Goal: Transaction & Acquisition: Purchase product/service

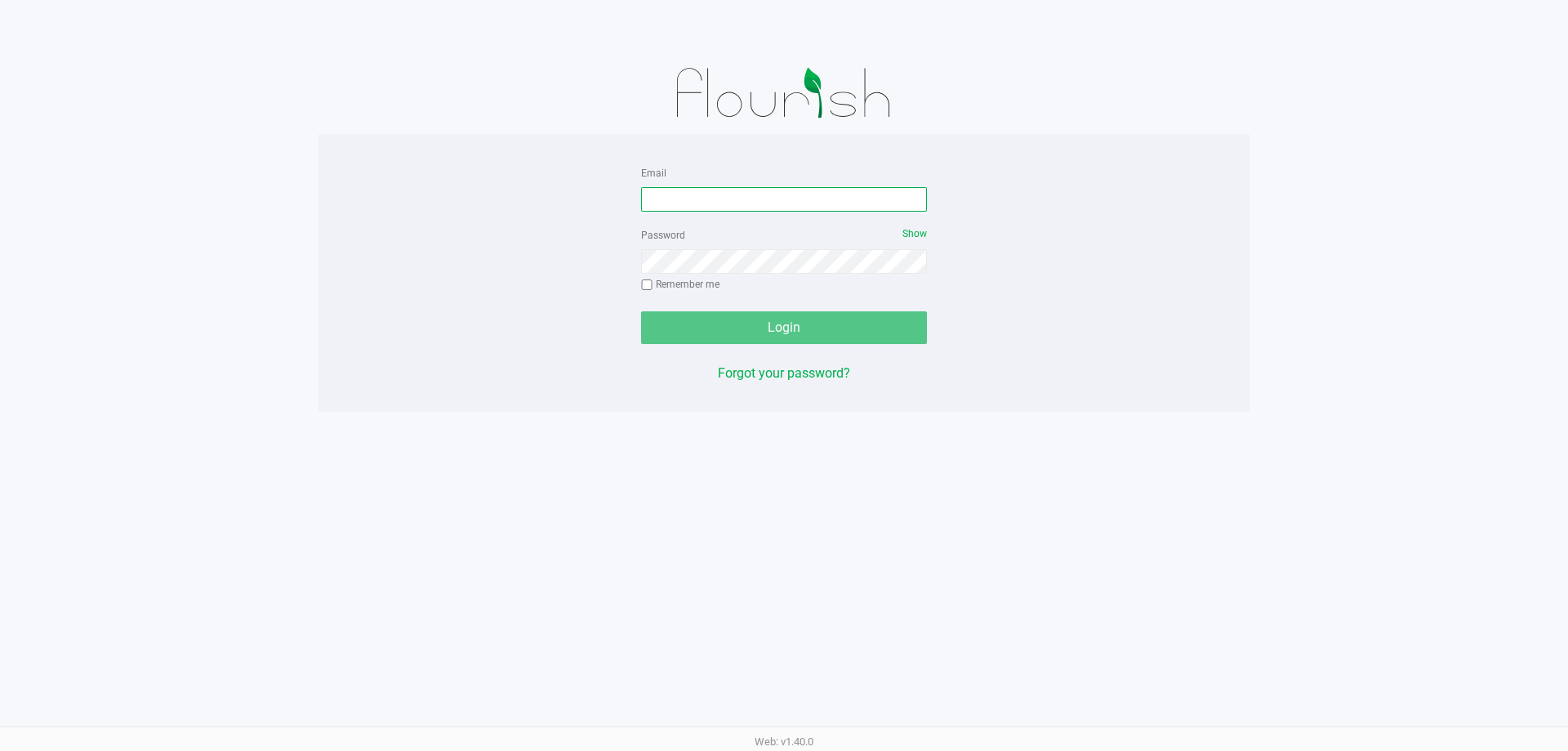
click at [771, 200] on input "Email" at bounding box center [784, 200] width 286 height 25
type input "[EMAIL_ADDRESS][DOMAIN_NAME]"
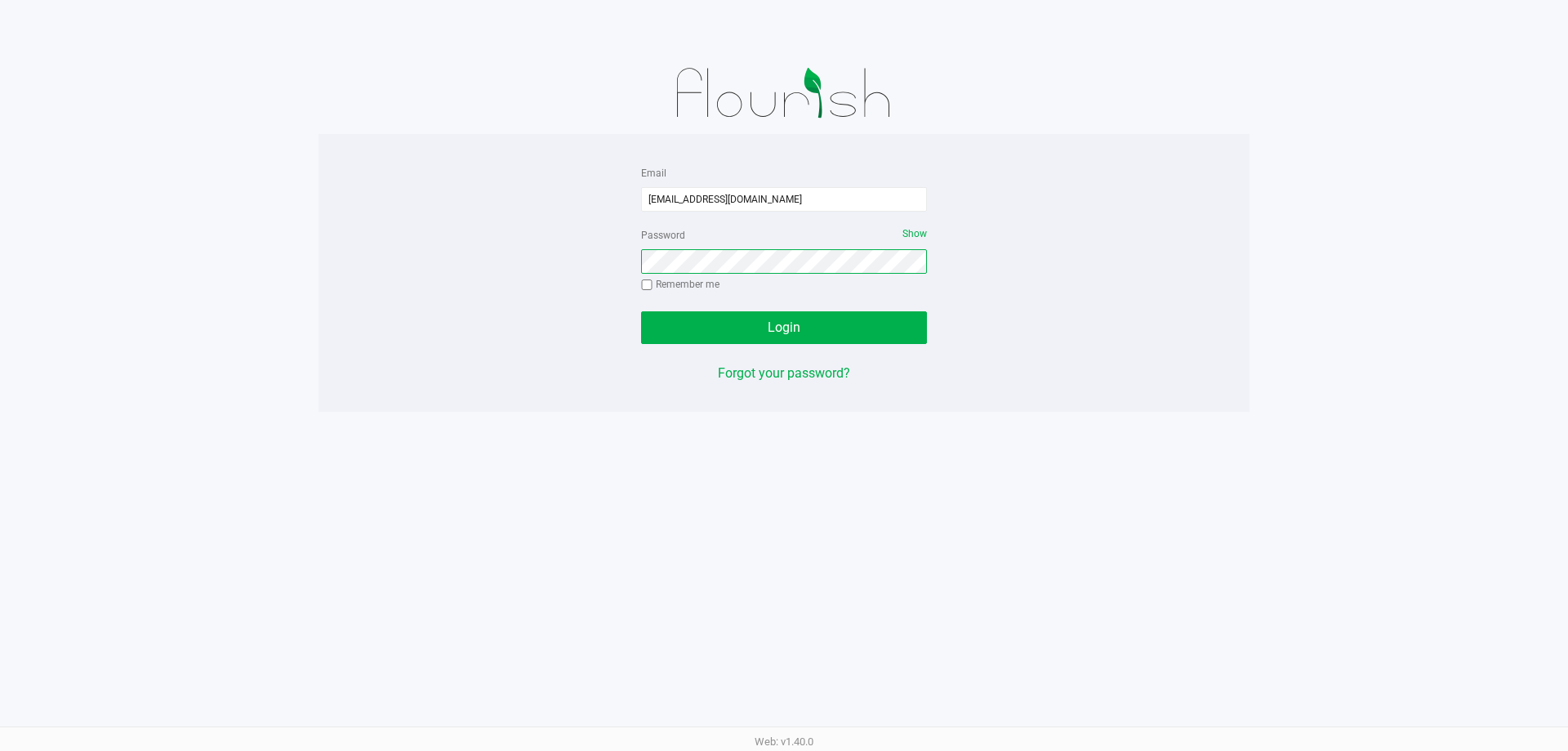
click at [641, 311] on button "Login" at bounding box center [784, 327] width 286 height 33
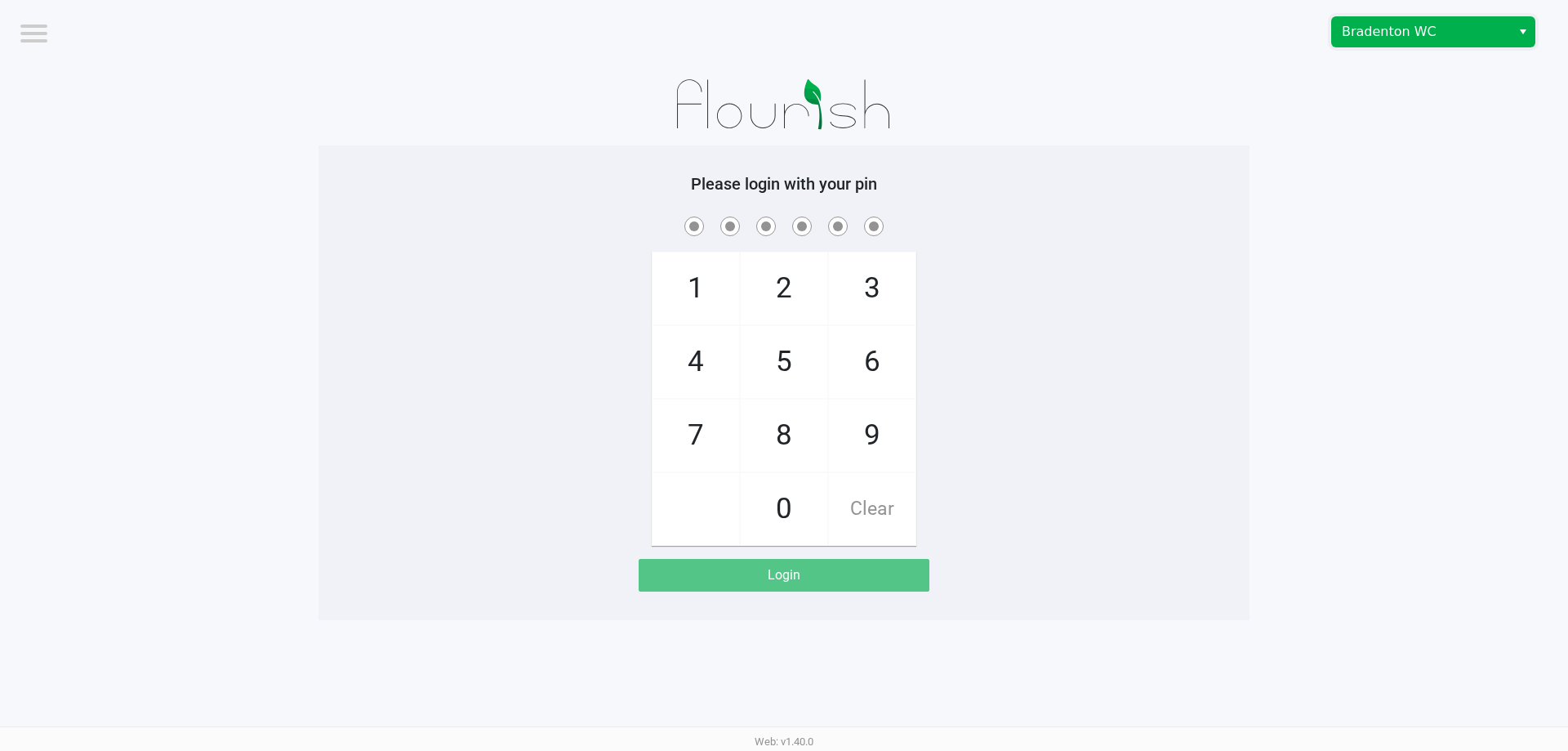
click at [1362, 31] on span "Bradenton WC" at bounding box center [1421, 32] width 159 height 20
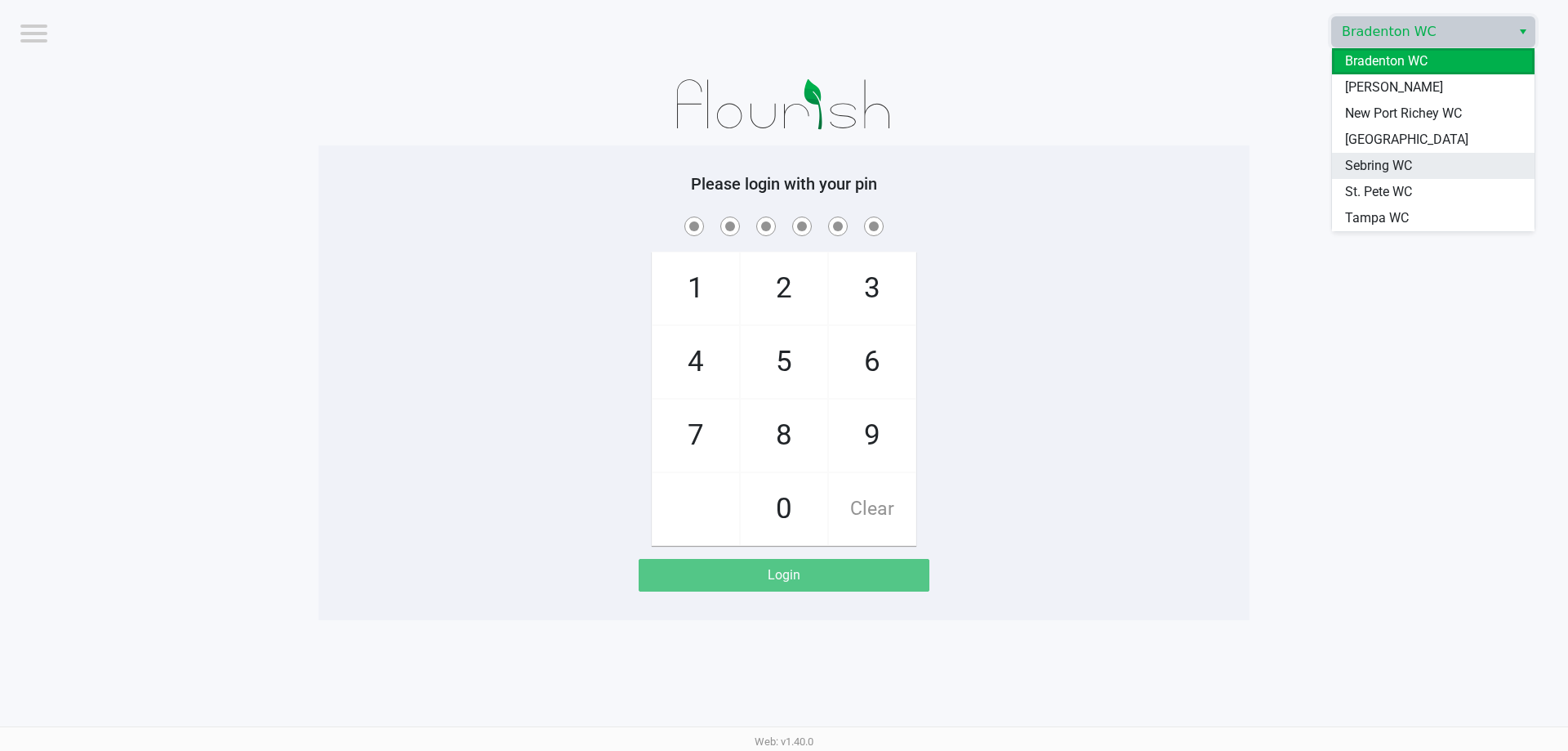
click at [1349, 166] on span "Sebring WC" at bounding box center [1378, 166] width 67 height 20
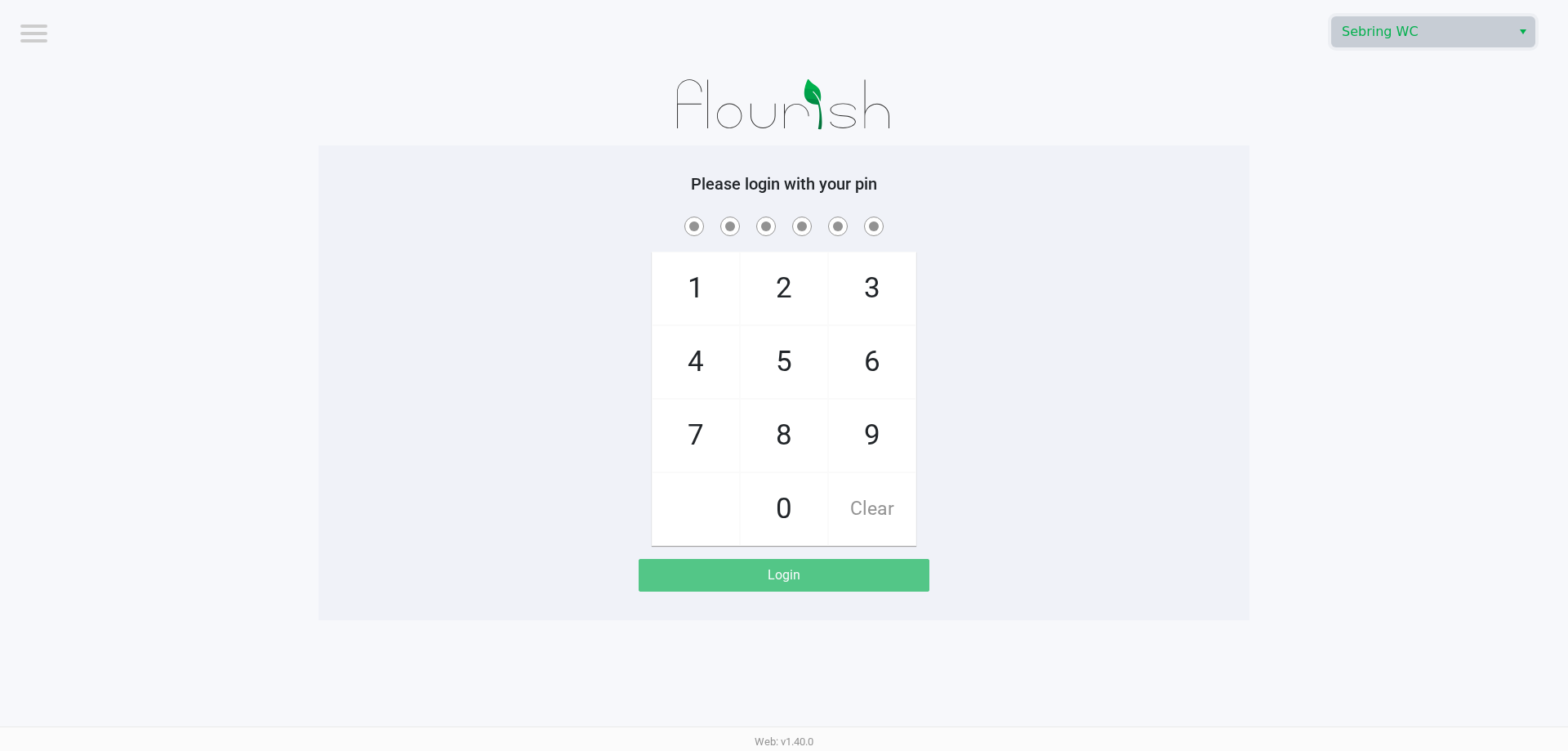
click at [1004, 467] on div "1 4 7 2 5 8 0 3 6 9 Clear" at bounding box center [784, 379] width 931 height 332
checkbox input "true"
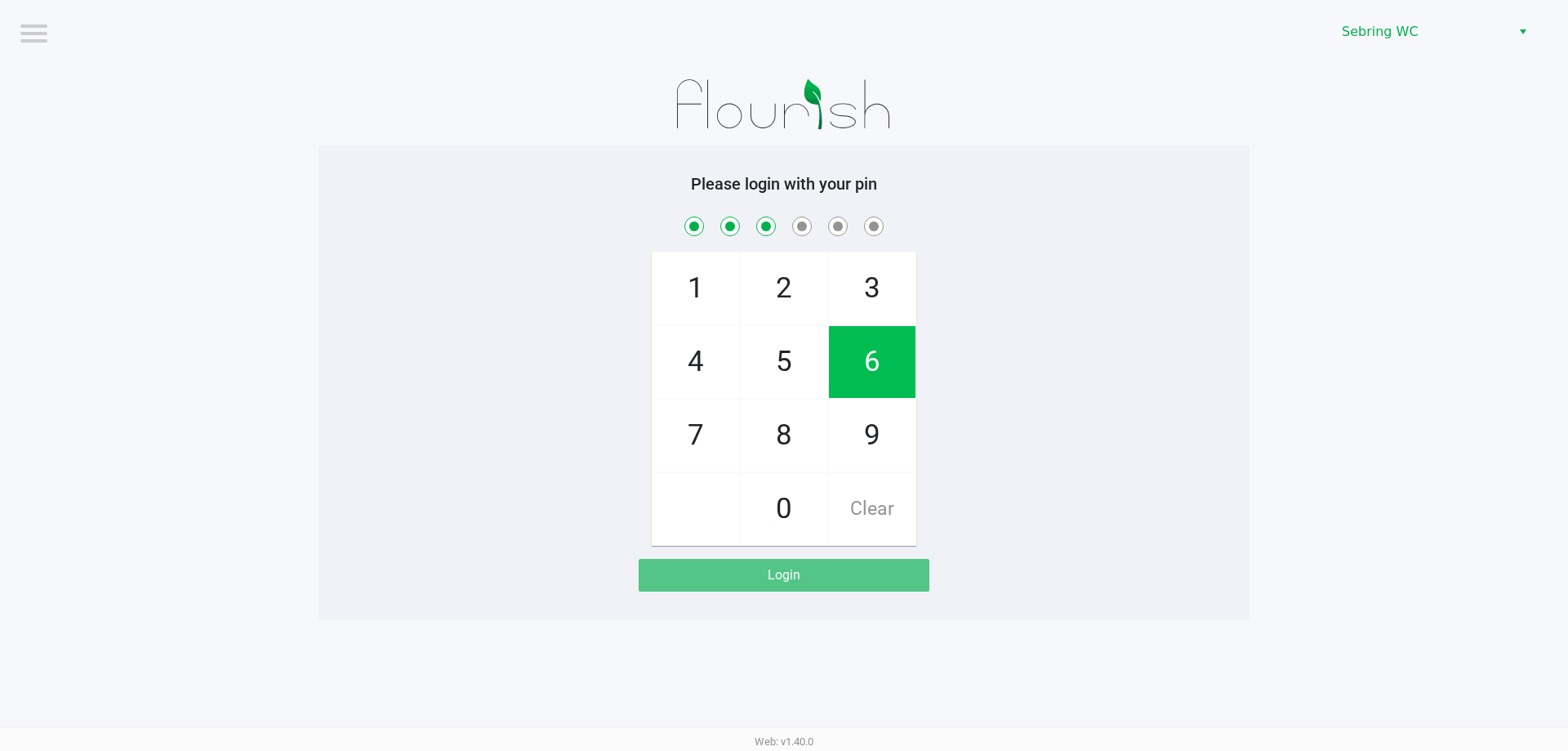
checkbox input "true"
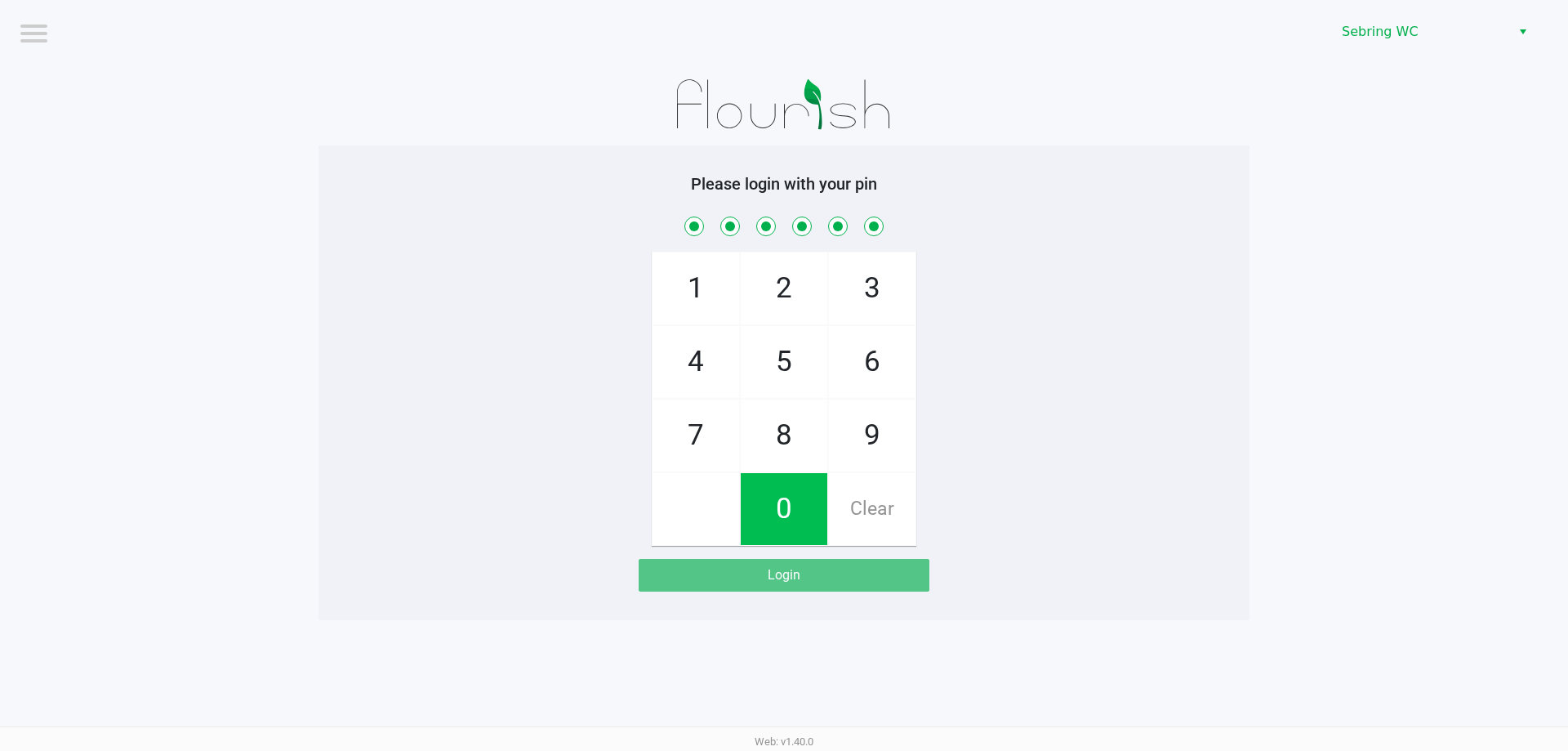
checkbox input "true"
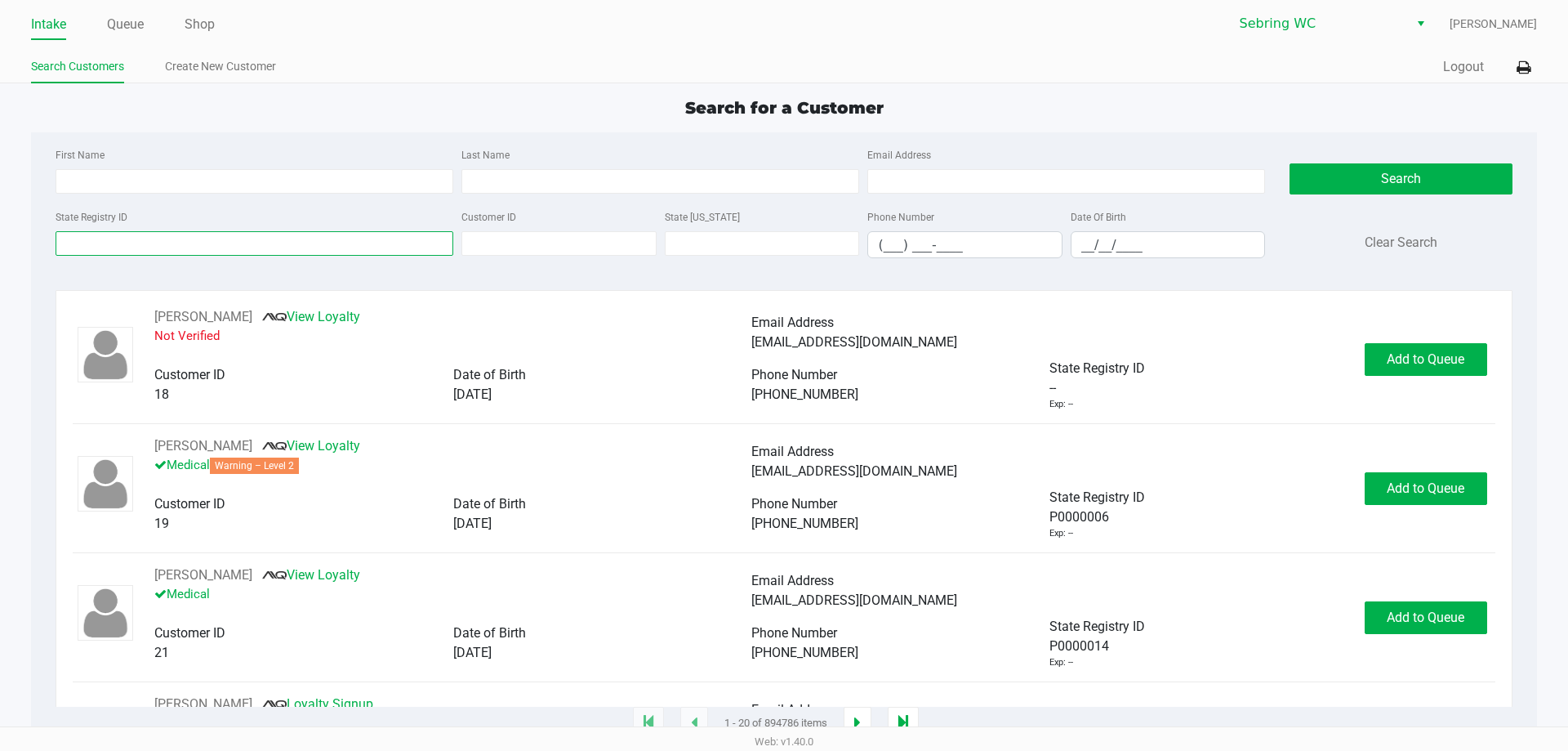
click at [128, 245] on input "State Registry ID" at bounding box center [254, 244] width 398 height 25
click at [97, 173] on input "First Name" at bounding box center [254, 182] width 398 height 25
type input "[PERSON_NAME]"
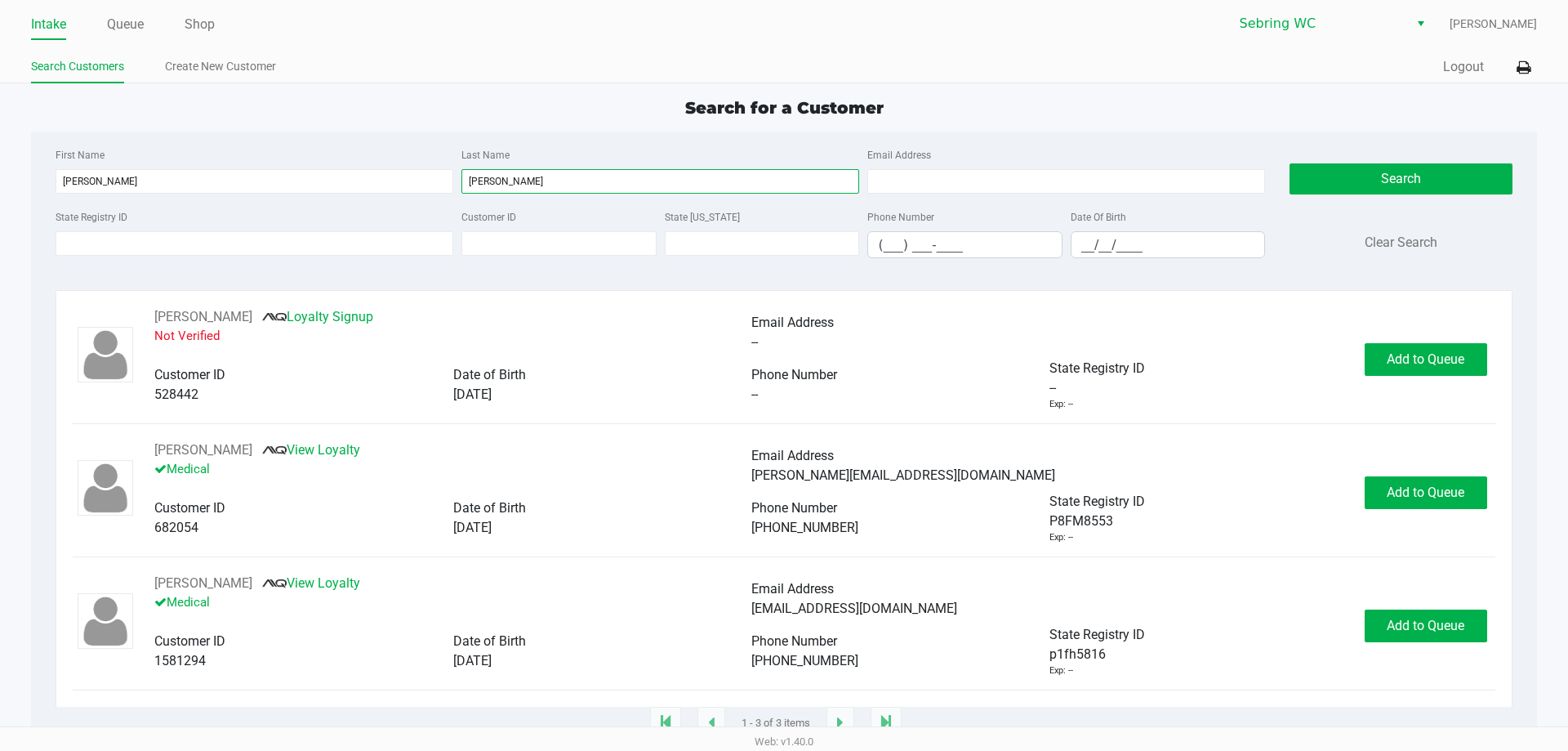
type input "[PERSON_NAME]"
click at [1077, 245] on input "__/__/____" at bounding box center [1167, 244] width 193 height 25
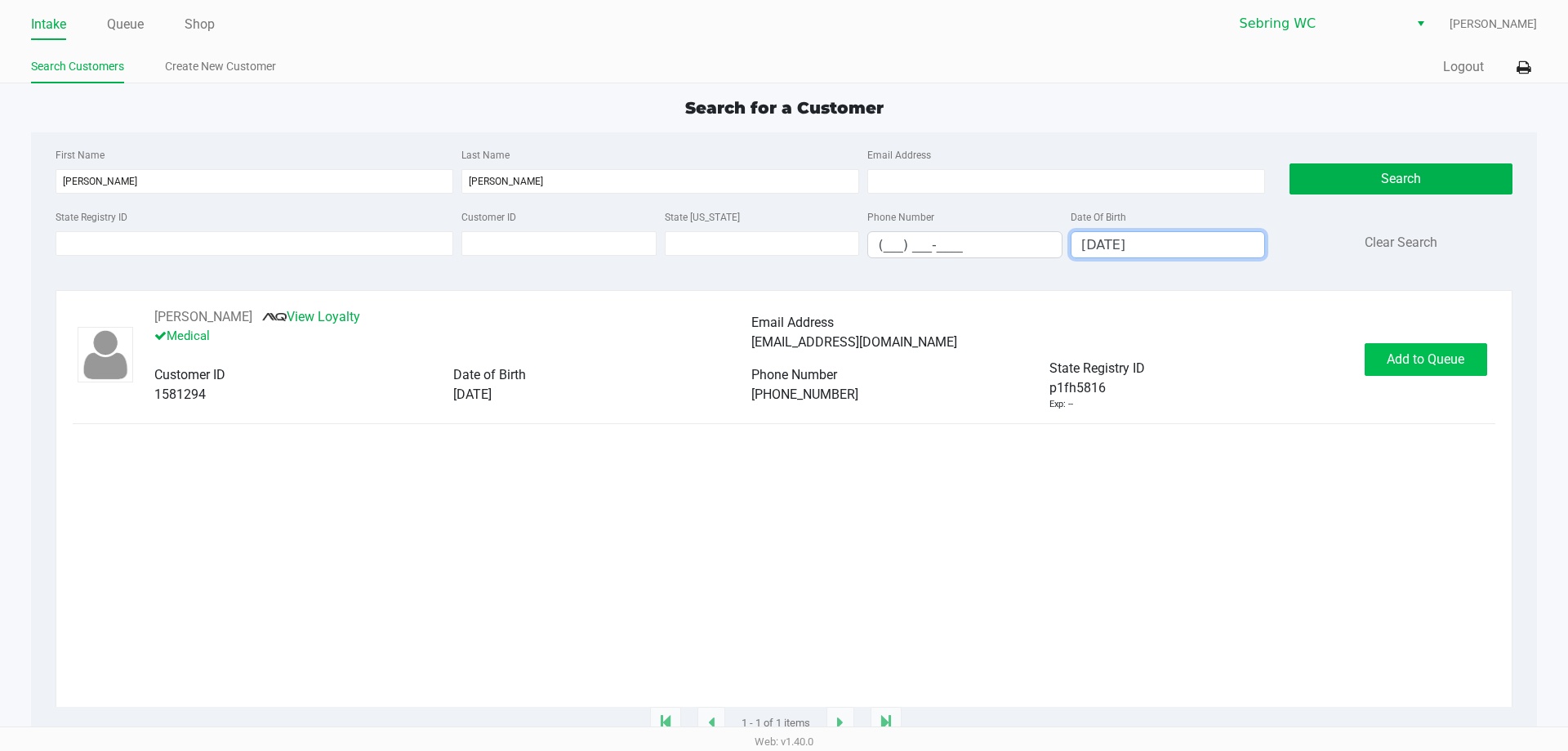
type input "[DATE]"
click at [1406, 359] on span "Add to Queue" at bounding box center [1425, 358] width 77 height 15
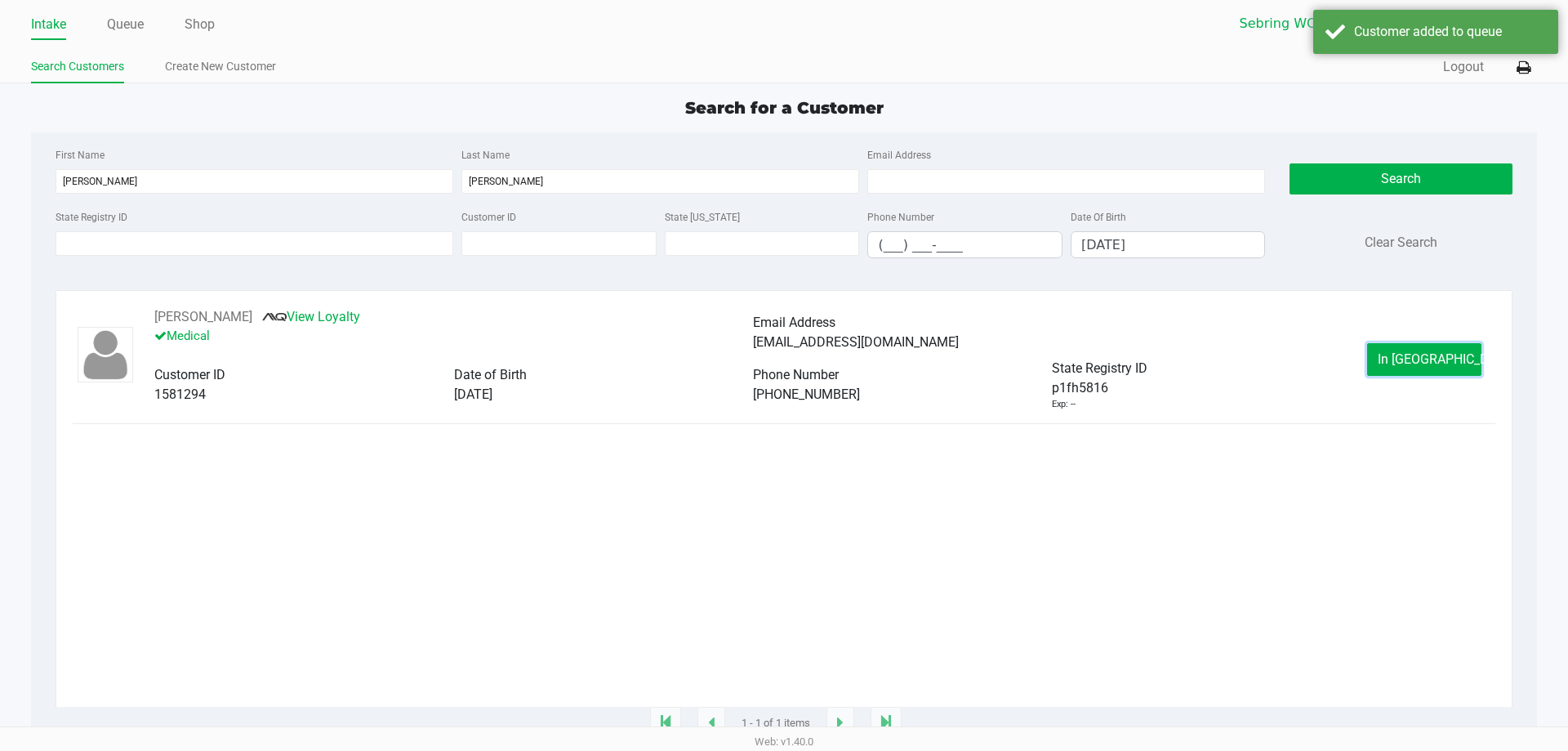
click at [1406, 359] on span "In [GEOGRAPHIC_DATA]" at bounding box center [1446, 358] width 137 height 15
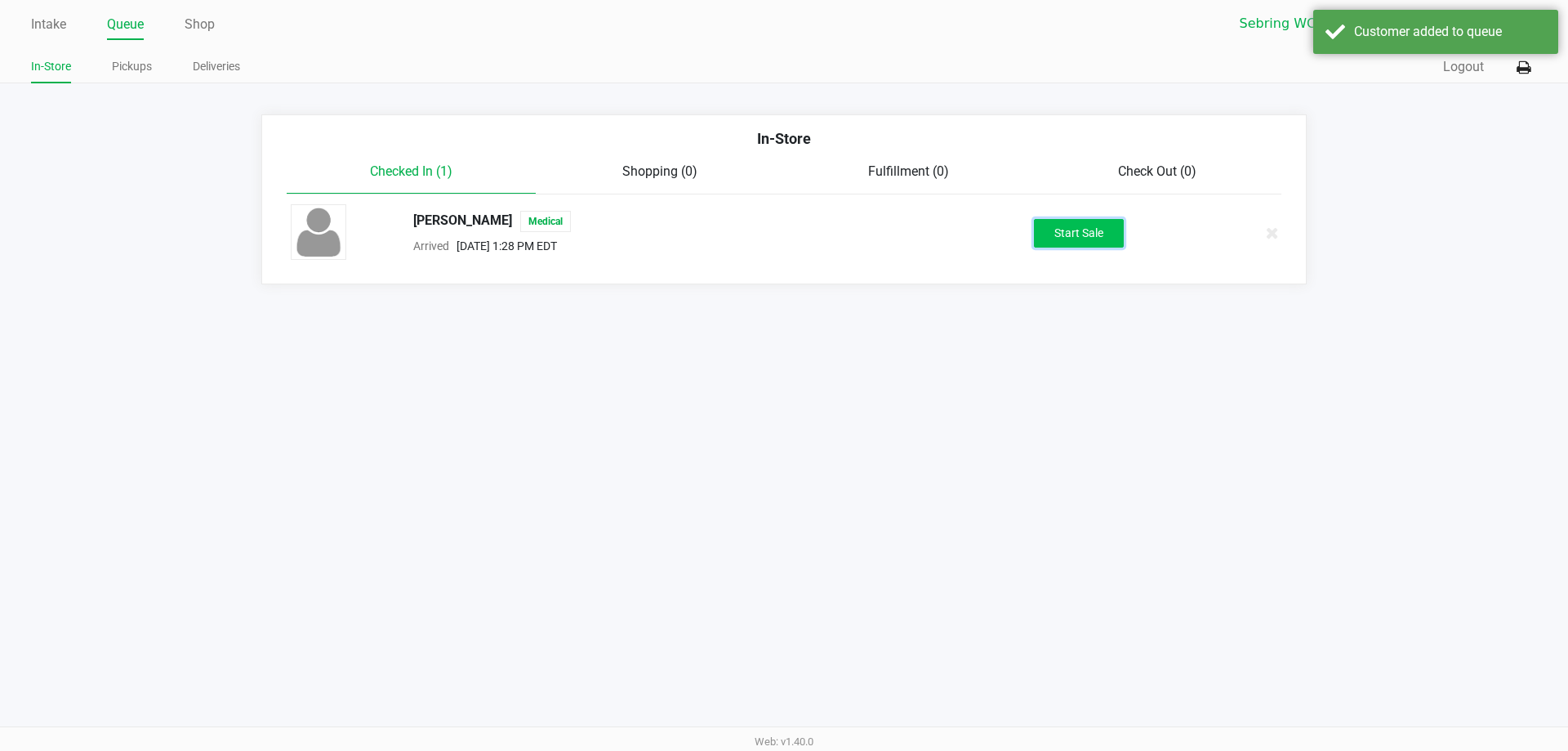
click at [1066, 239] on button "Start Sale" at bounding box center [1078, 233] width 90 height 29
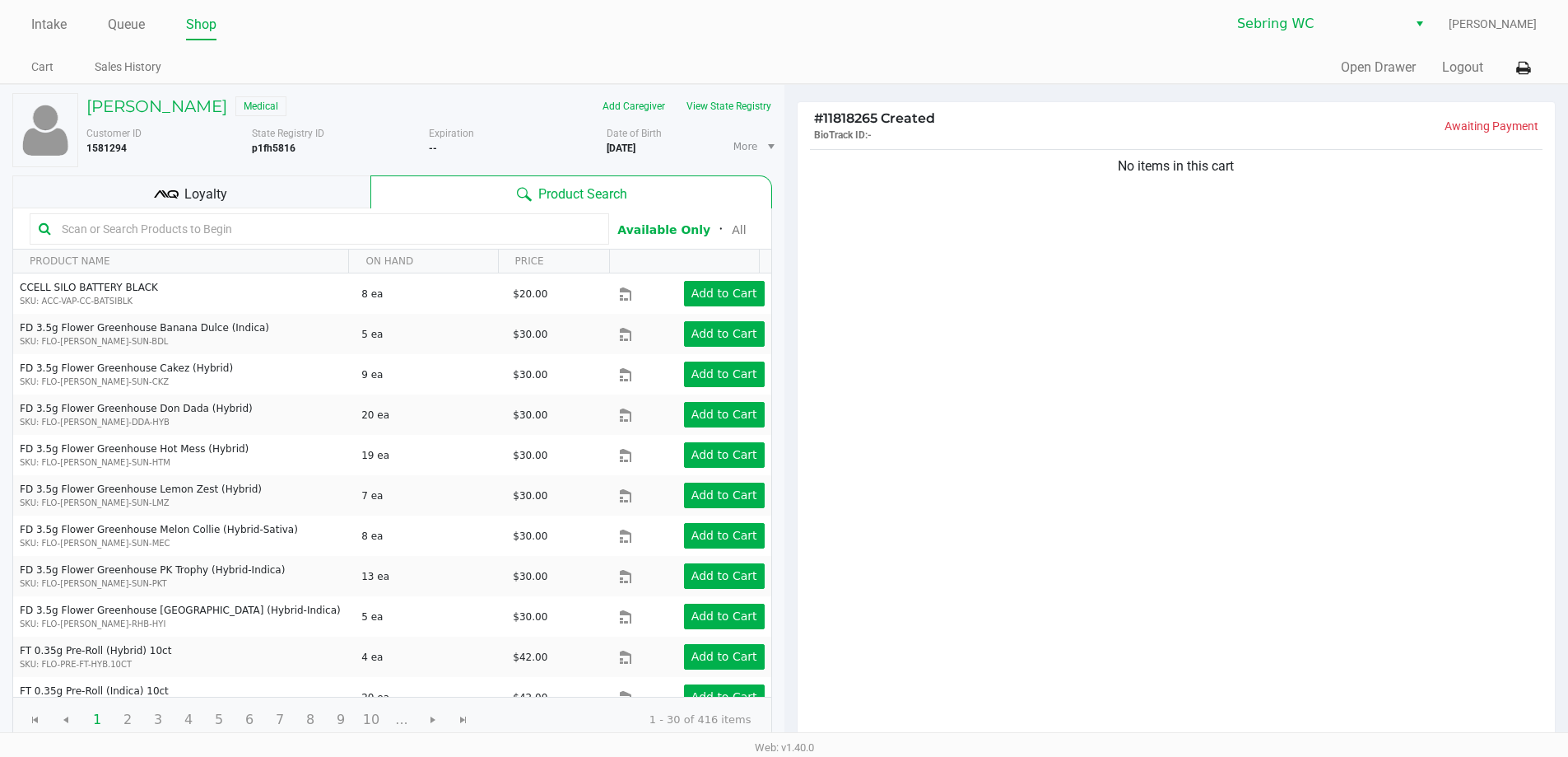
click at [292, 187] on div "Loyalty" at bounding box center [191, 191] width 358 height 33
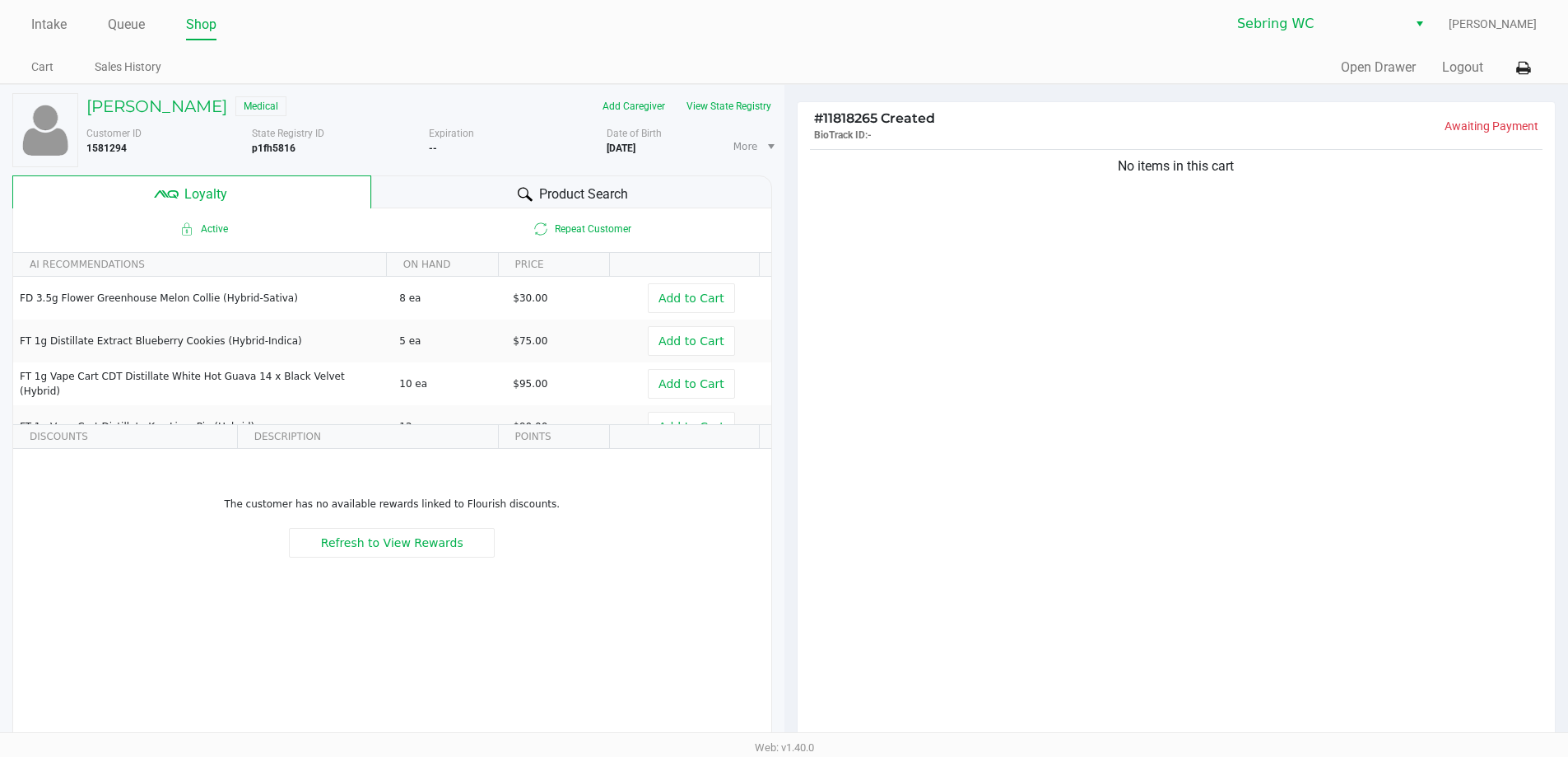
click at [469, 181] on div "Product Search" at bounding box center [572, 191] width 401 height 33
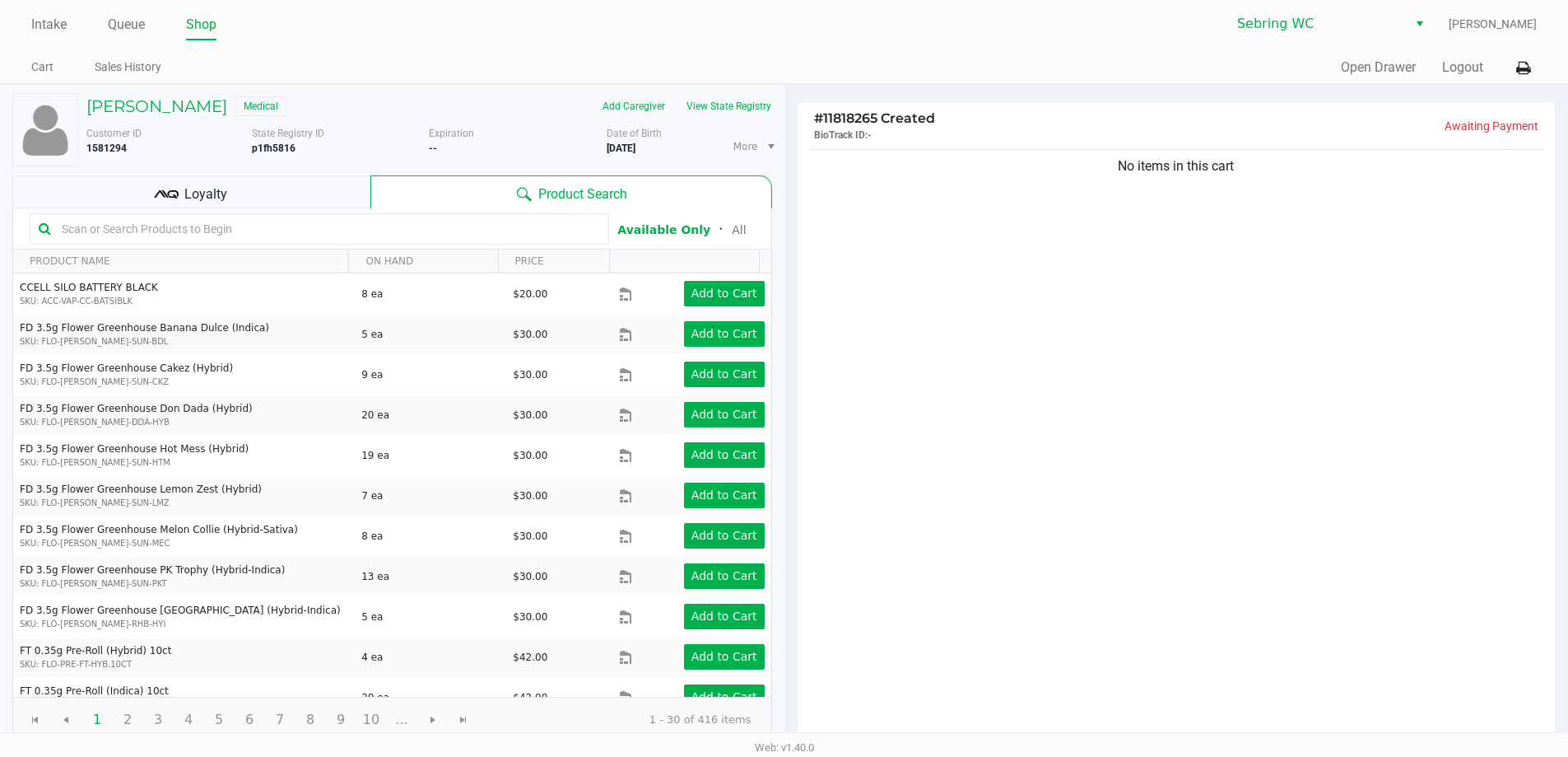
click at [1090, 453] on div "No items in this cart" at bounding box center [1177, 445] width 758 height 598
click at [758, 110] on button "View State Registry" at bounding box center [723, 106] width 96 height 26
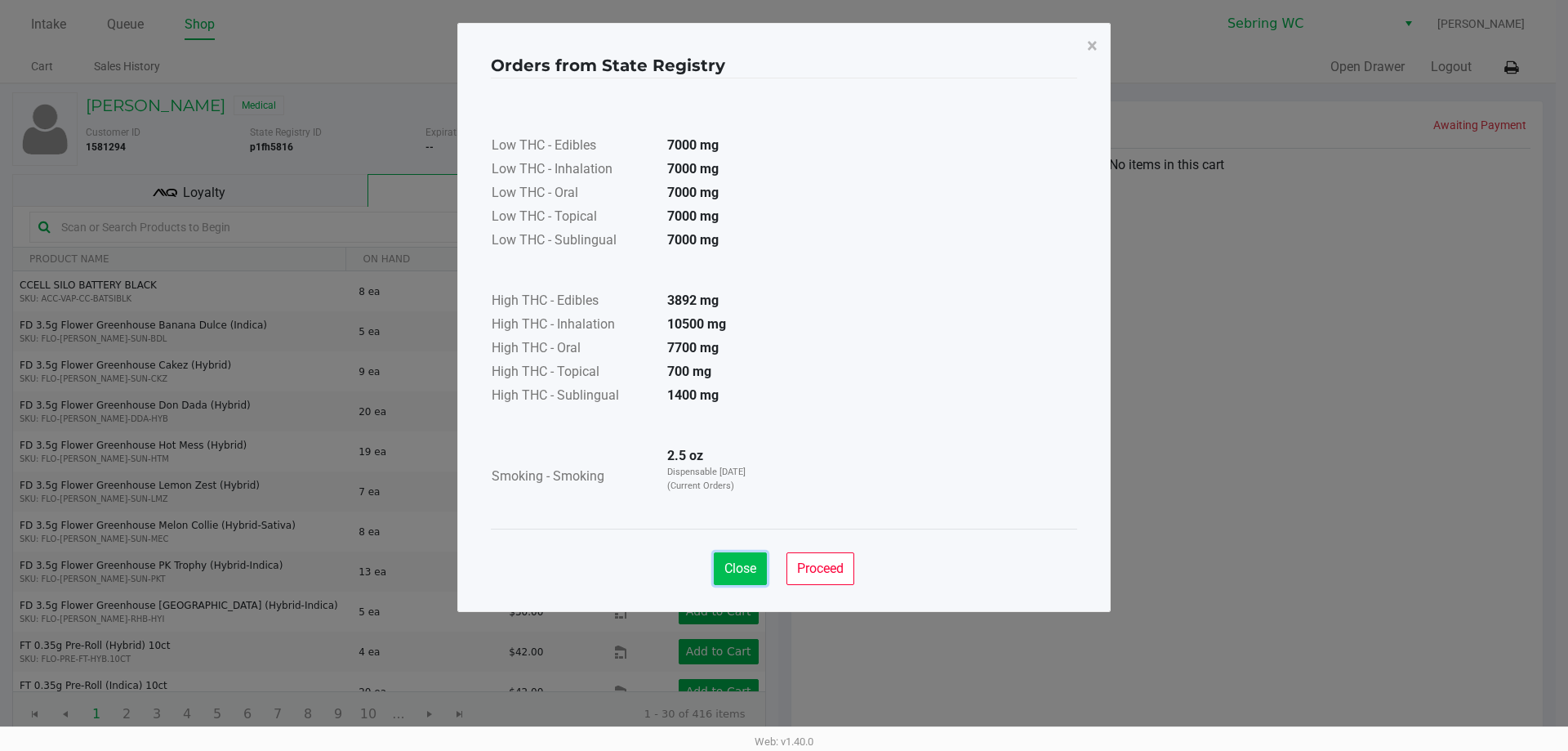
click at [739, 577] on button "Close" at bounding box center [741, 568] width 53 height 33
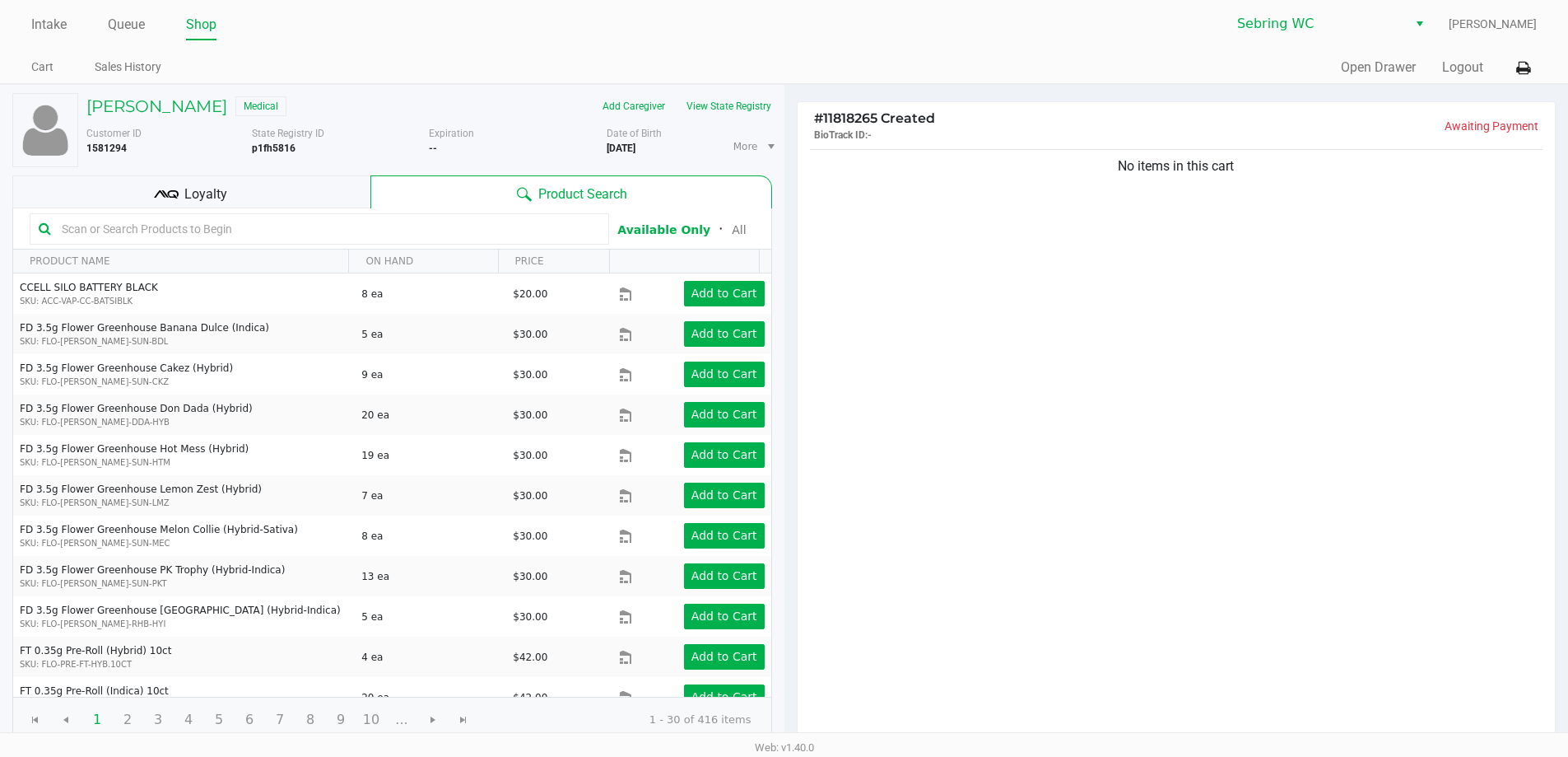
click at [1039, 387] on div "No items in this cart" at bounding box center [1177, 445] width 758 height 598
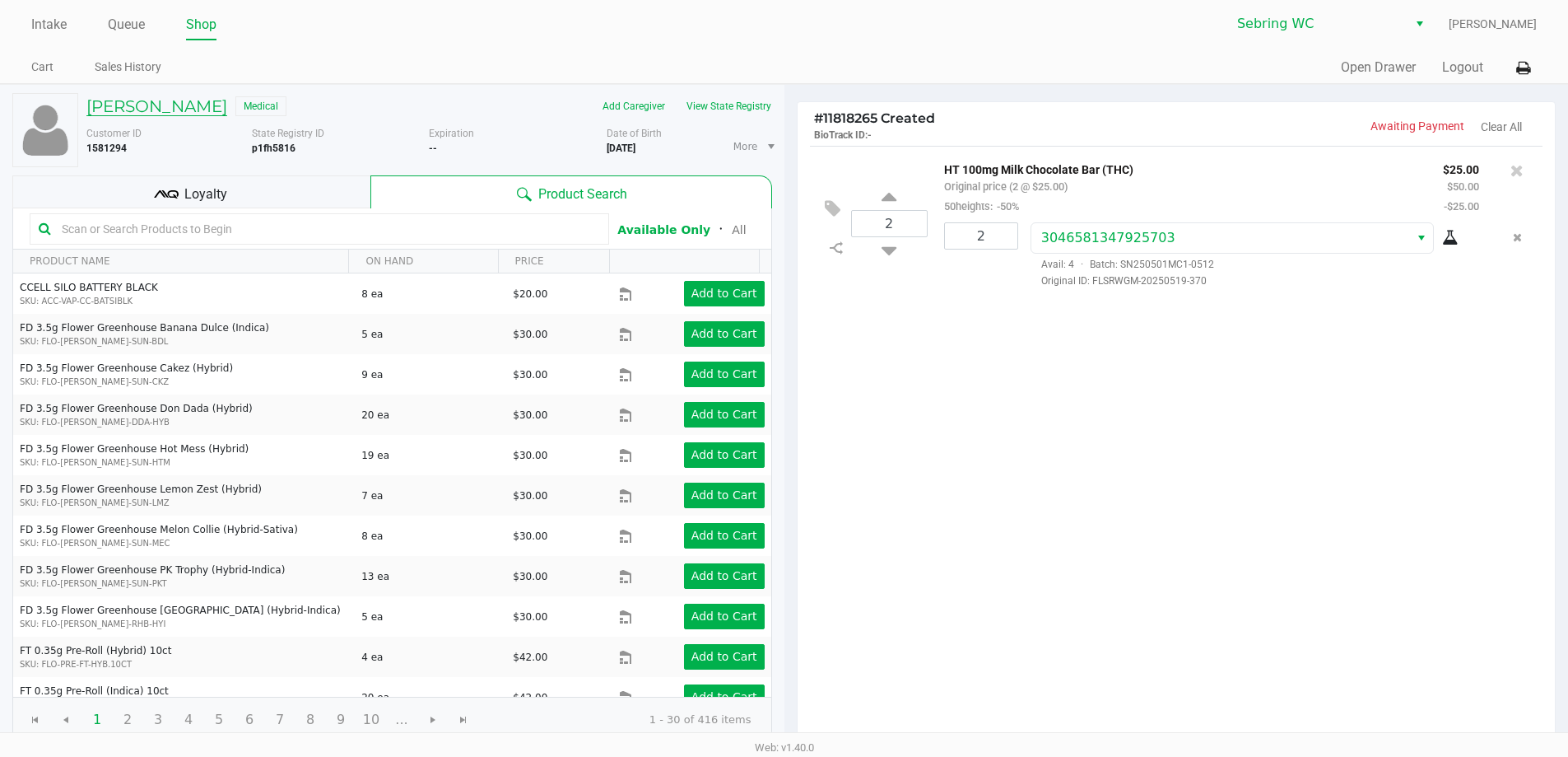
click at [106, 113] on h5 "[PERSON_NAME]" at bounding box center [156, 106] width 141 height 20
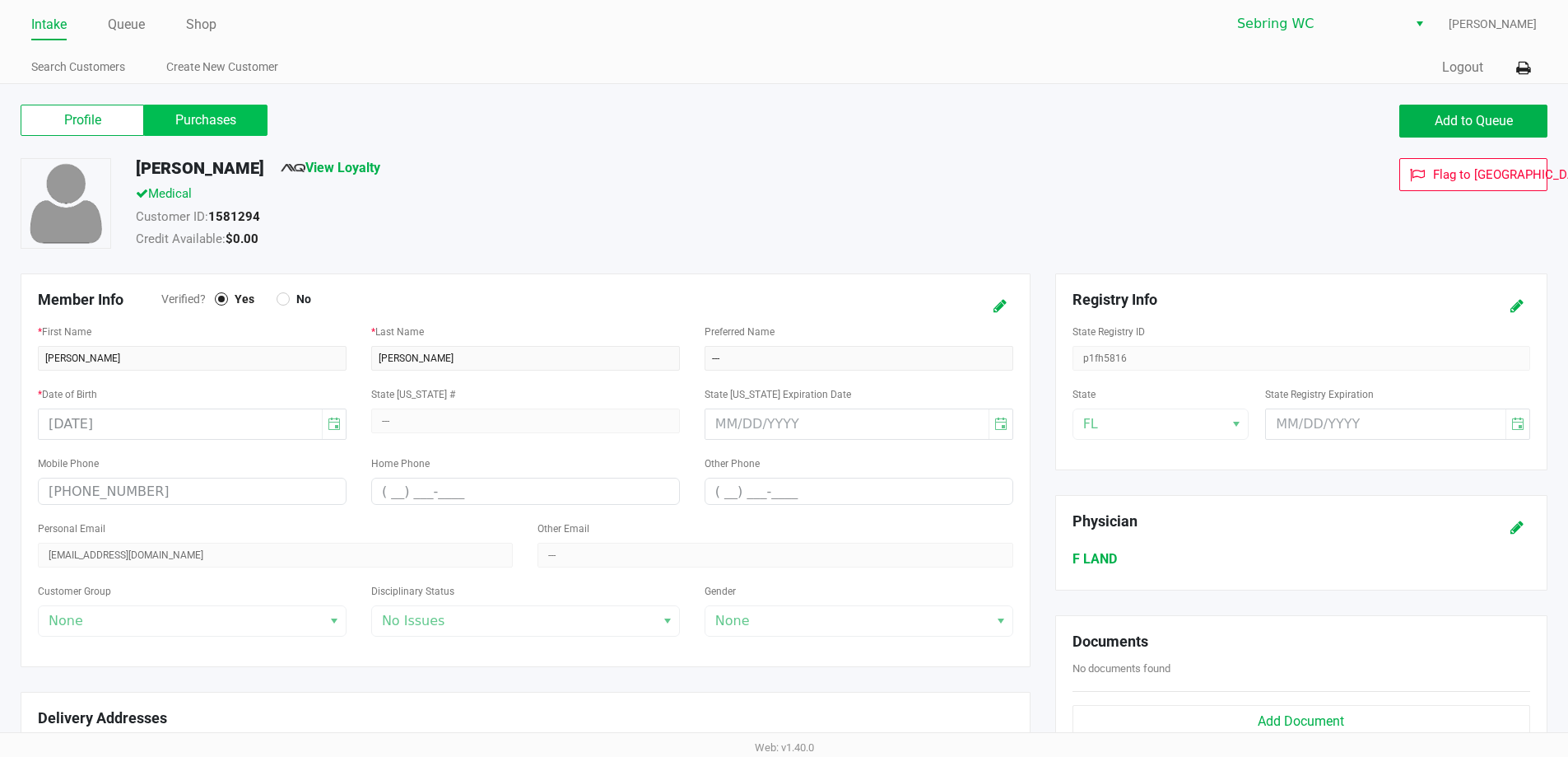
click at [231, 121] on label "Purchases" at bounding box center [206, 119] width 124 height 31
click at [0, 0] on 1 "Purchases" at bounding box center [0, 0] width 0 height 0
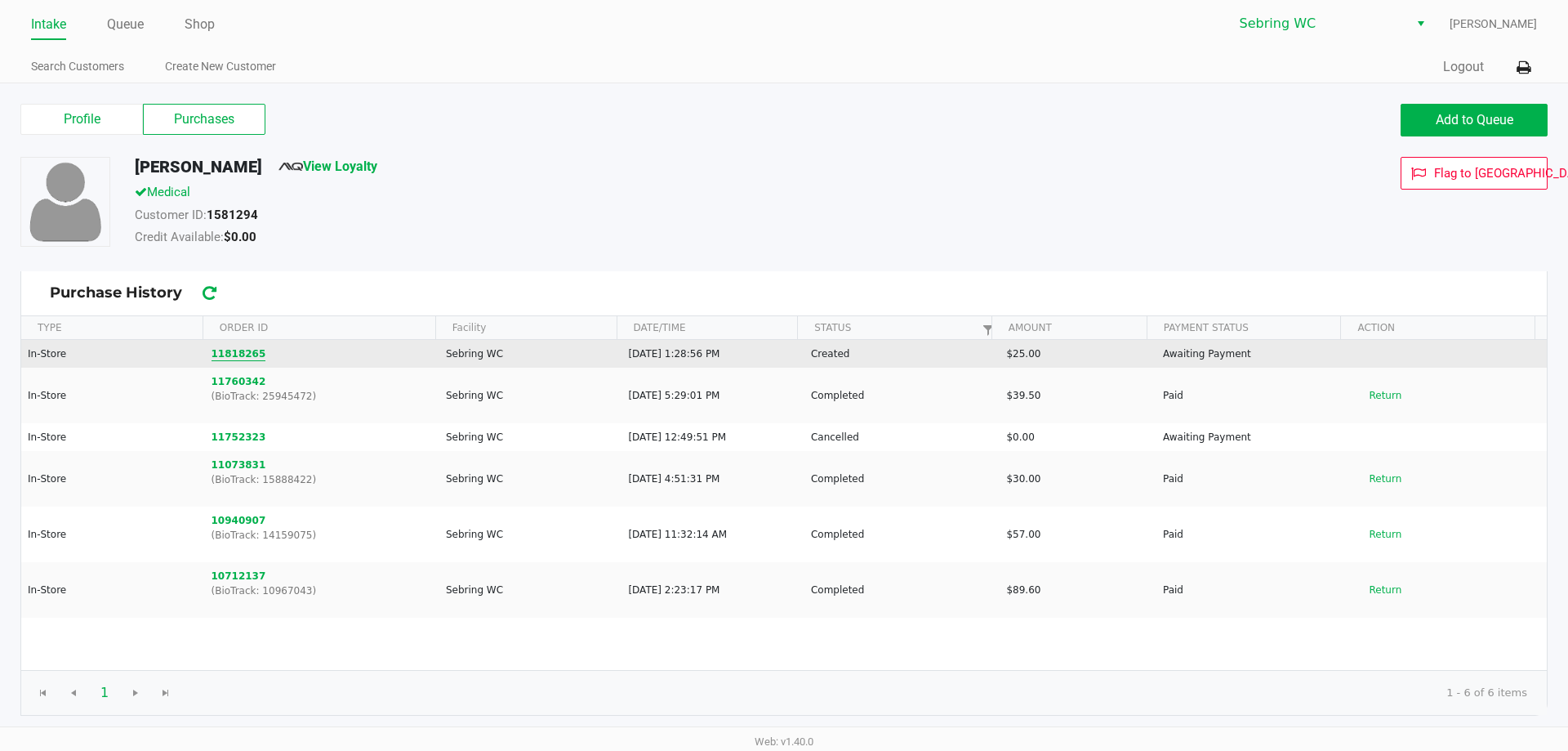
click at [228, 352] on button "11818265" at bounding box center [239, 354] width 54 height 15
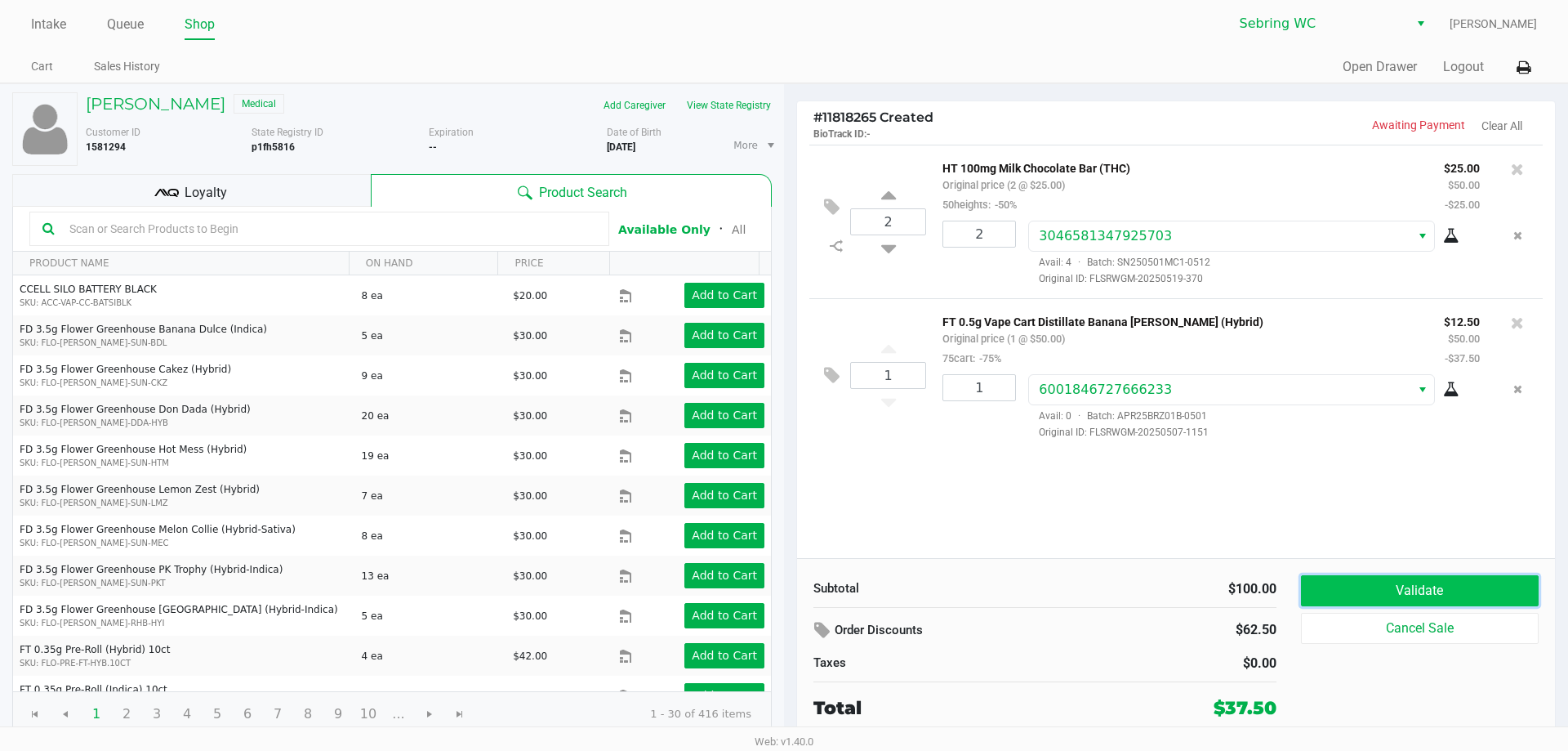
click at [1354, 578] on button "Validate" at bounding box center [1419, 591] width 238 height 31
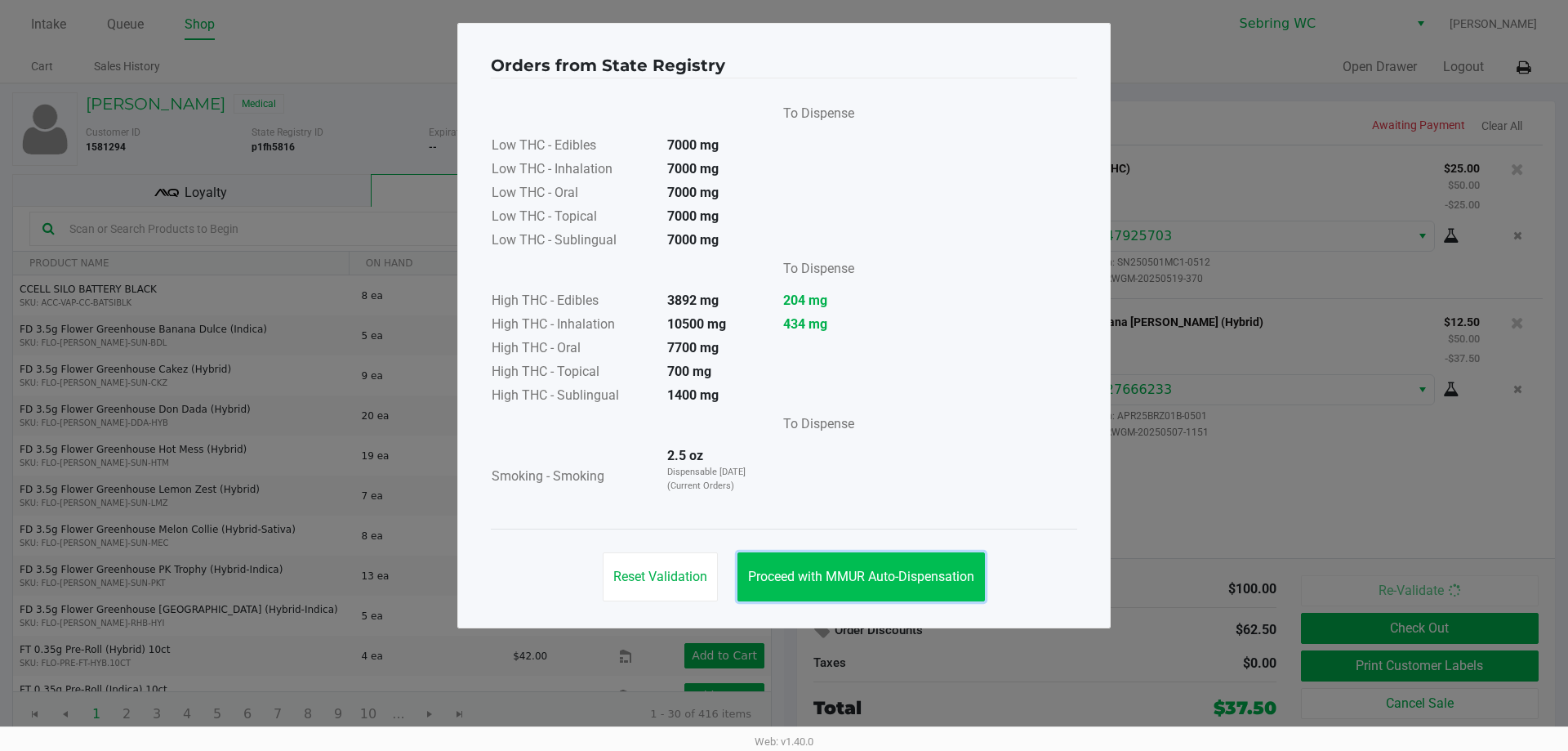
click at [857, 584] on button "Proceed with MMUR Auto-Dispensation" at bounding box center [861, 576] width 248 height 49
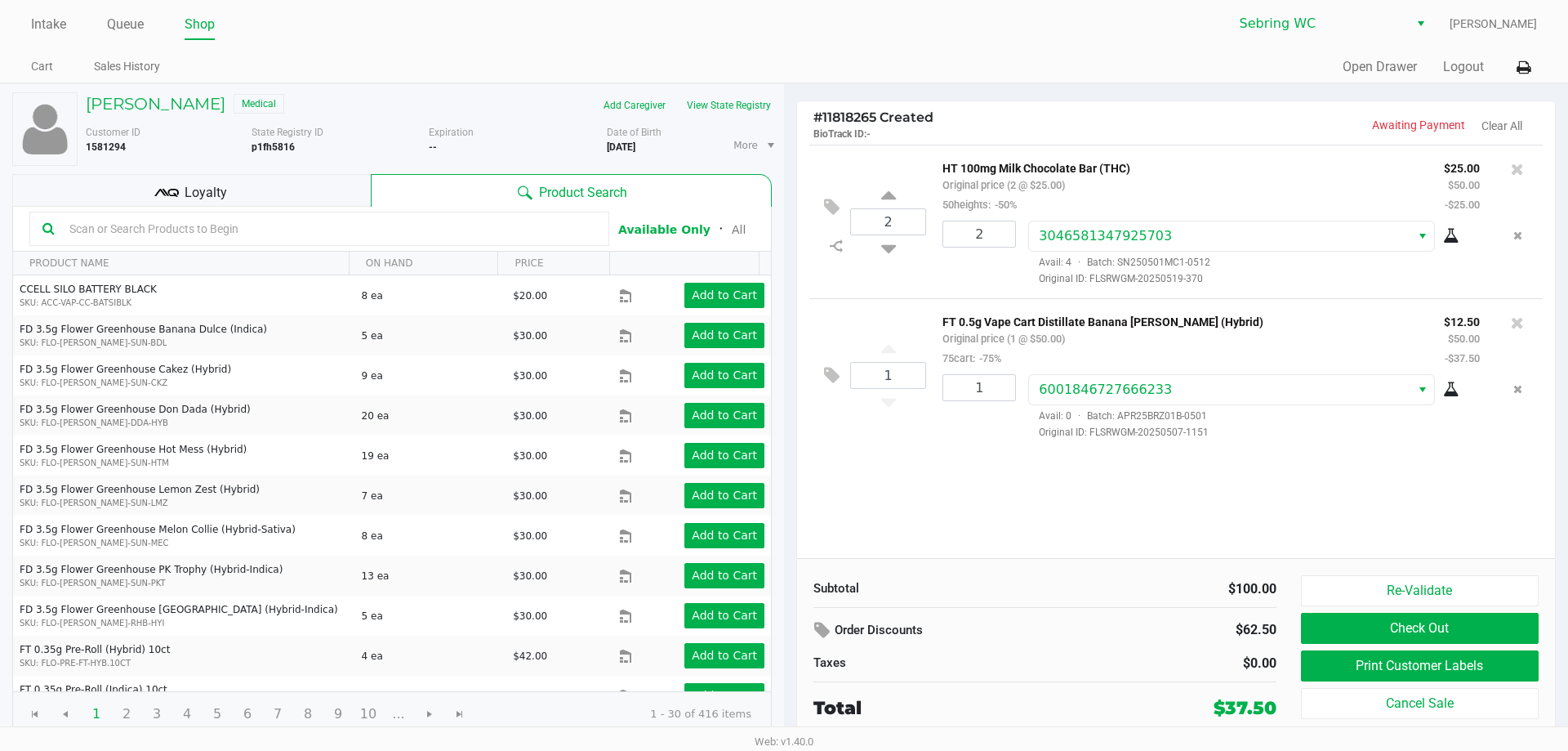
click at [1112, 657] on div "$0.00" at bounding box center [1167, 664] width 220 height 20
click at [320, 175] on div "Loyalty" at bounding box center [191, 190] width 359 height 33
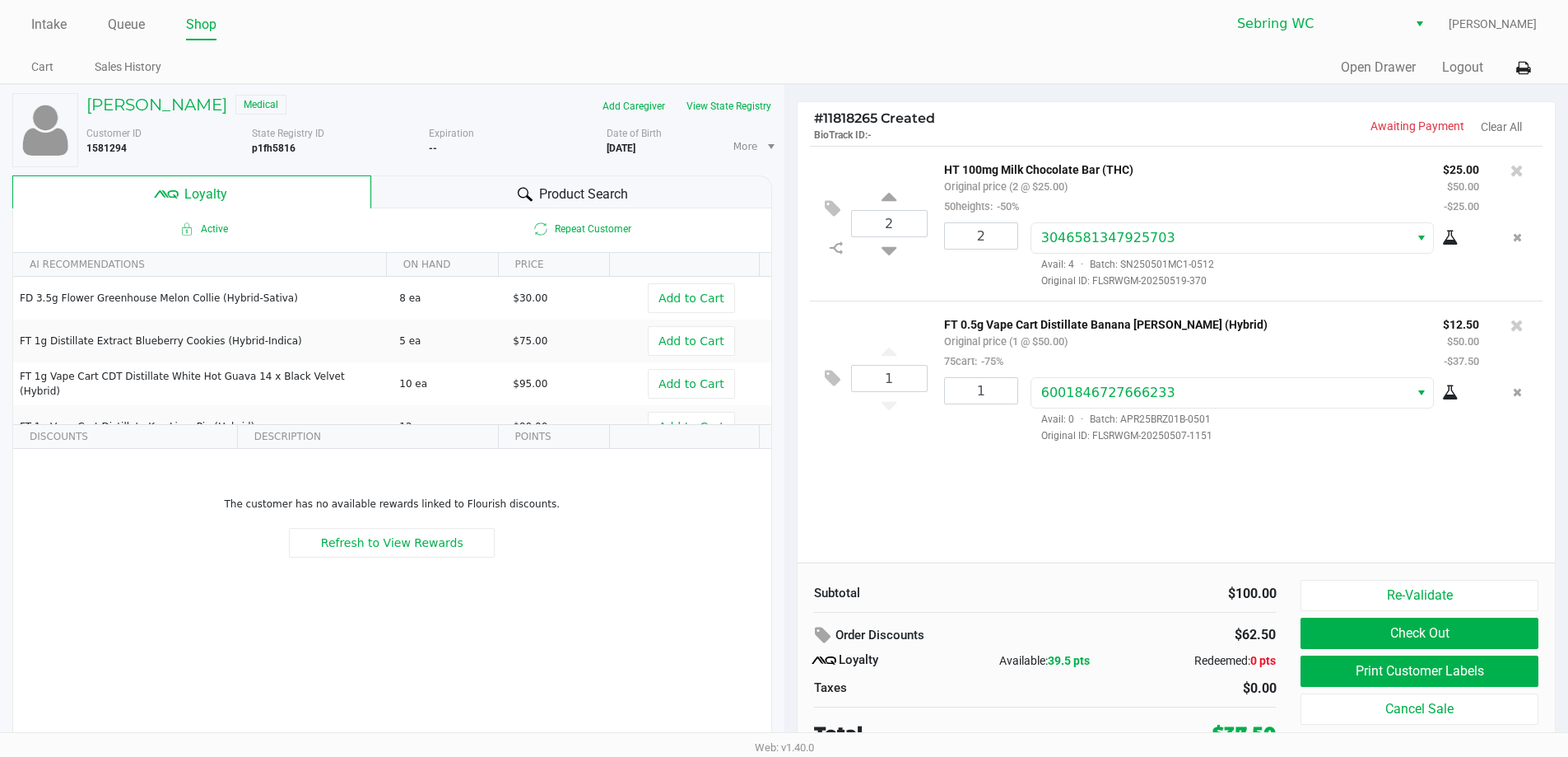
click at [623, 183] on div "Product Search" at bounding box center [572, 191] width 401 height 33
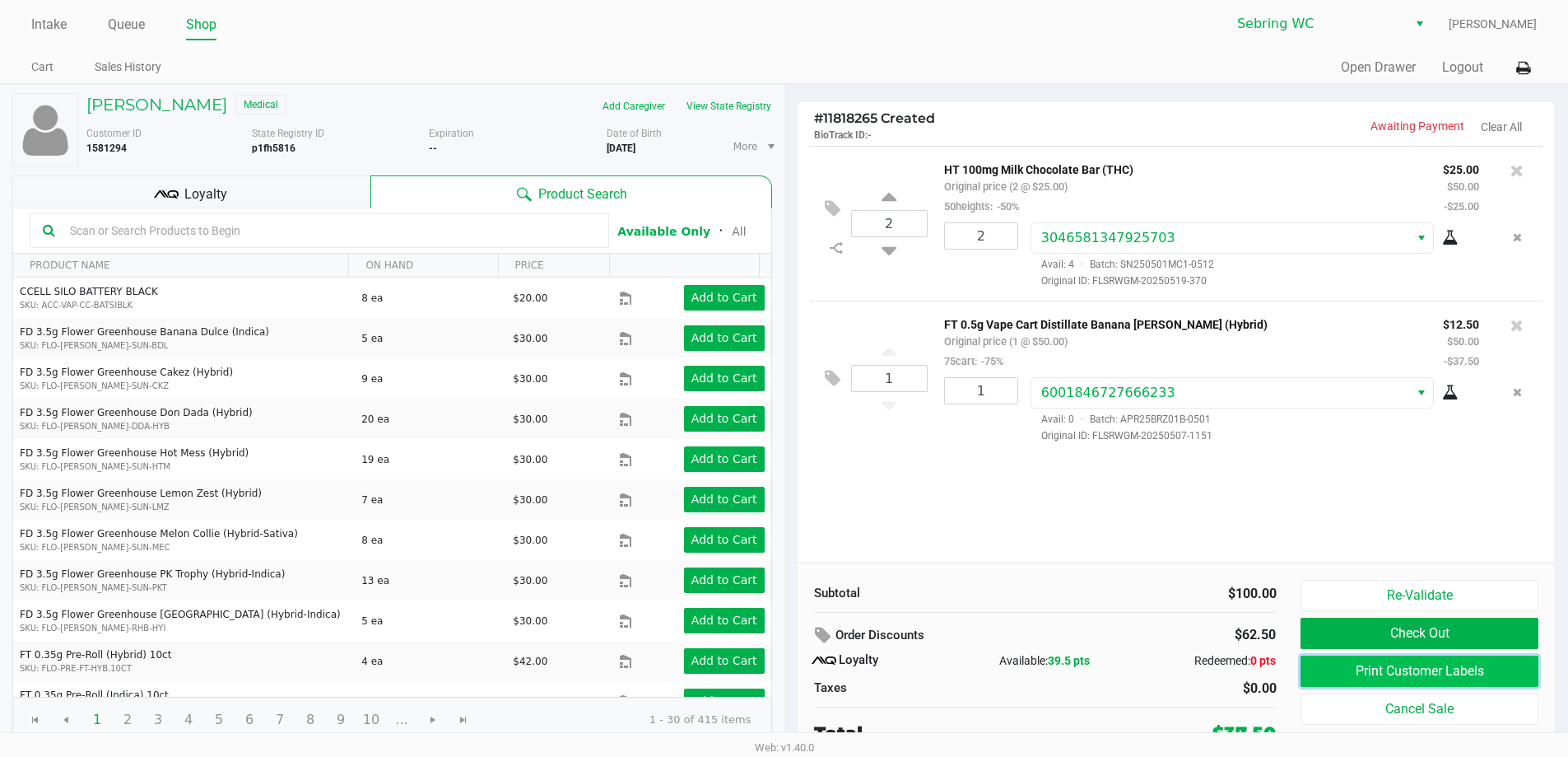
click at [1311, 662] on button "Print Customer Labels" at bounding box center [1419, 671] width 237 height 31
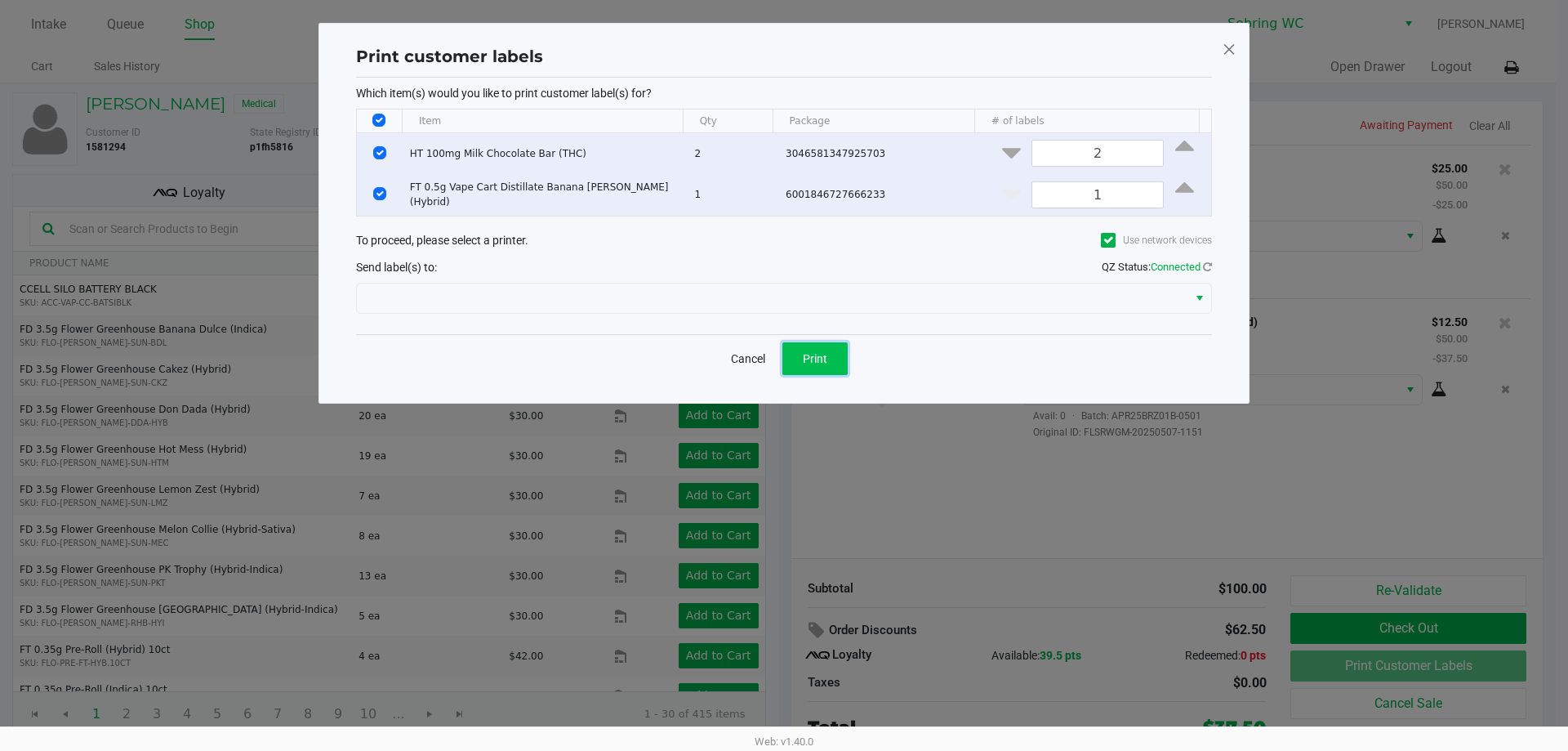
click at [829, 355] on button "Print" at bounding box center [815, 358] width 65 height 33
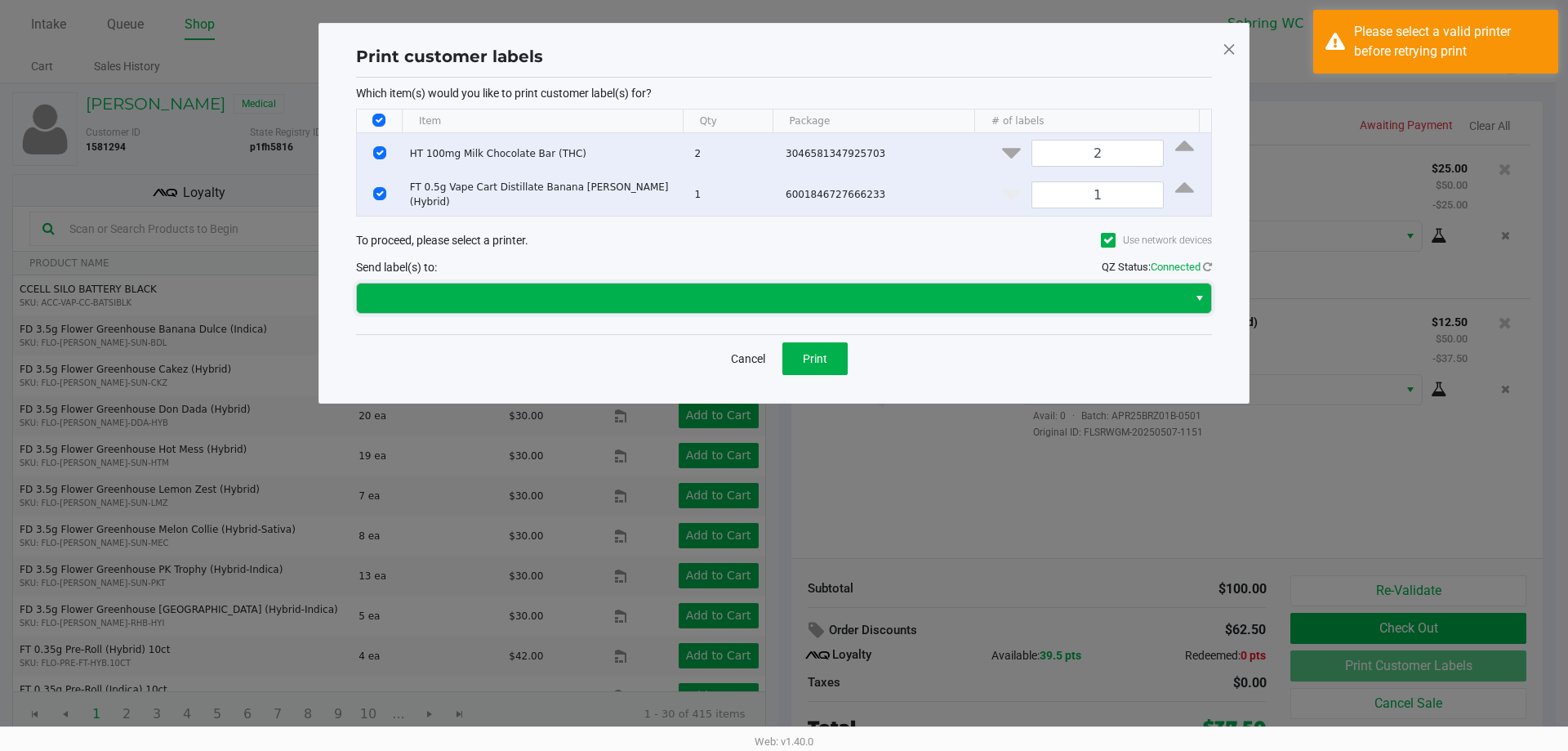
click at [808, 301] on span at bounding box center [772, 298] width 811 height 20
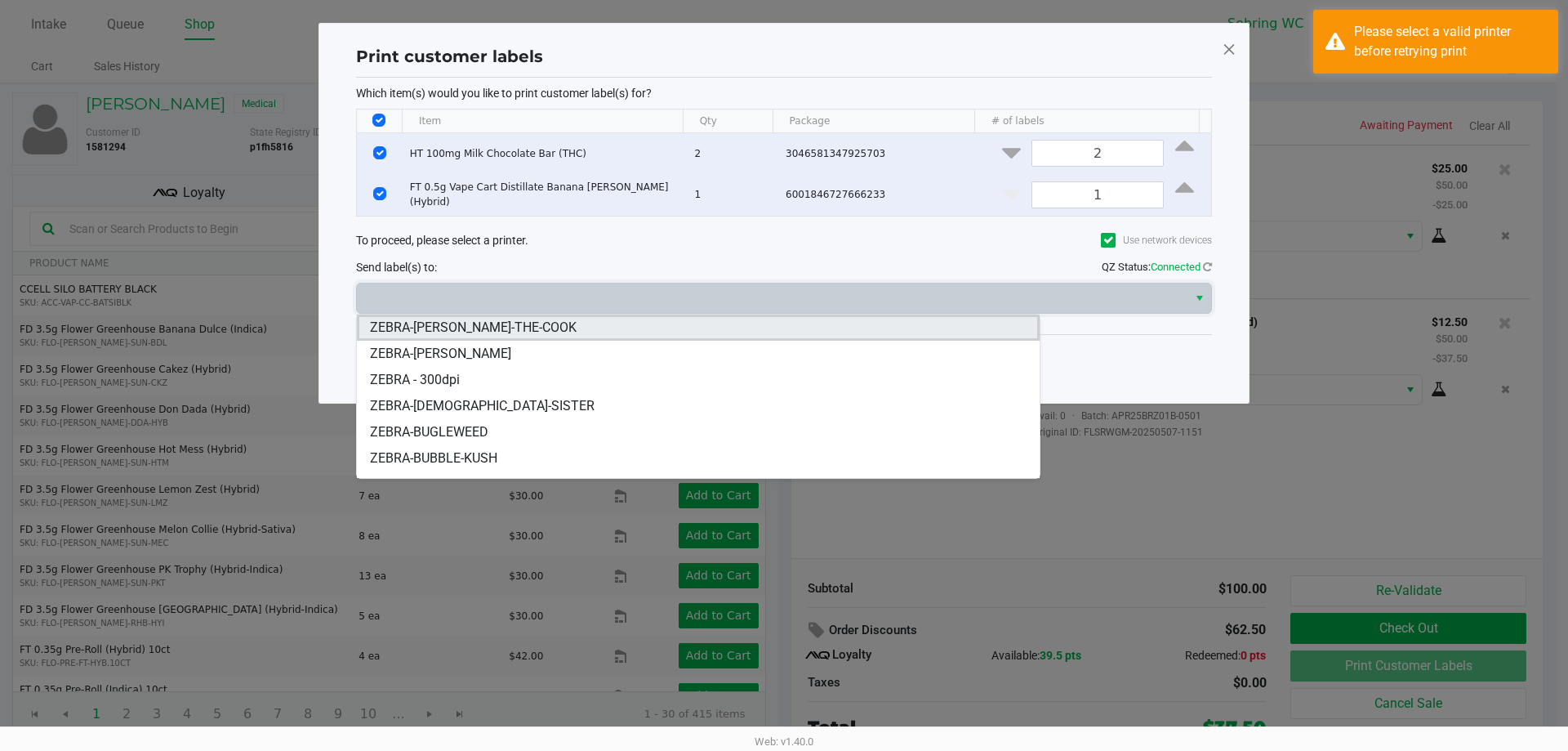
click at [504, 325] on span "ZEBRA-[PERSON_NAME]-THE-COOK" at bounding box center [473, 328] width 207 height 20
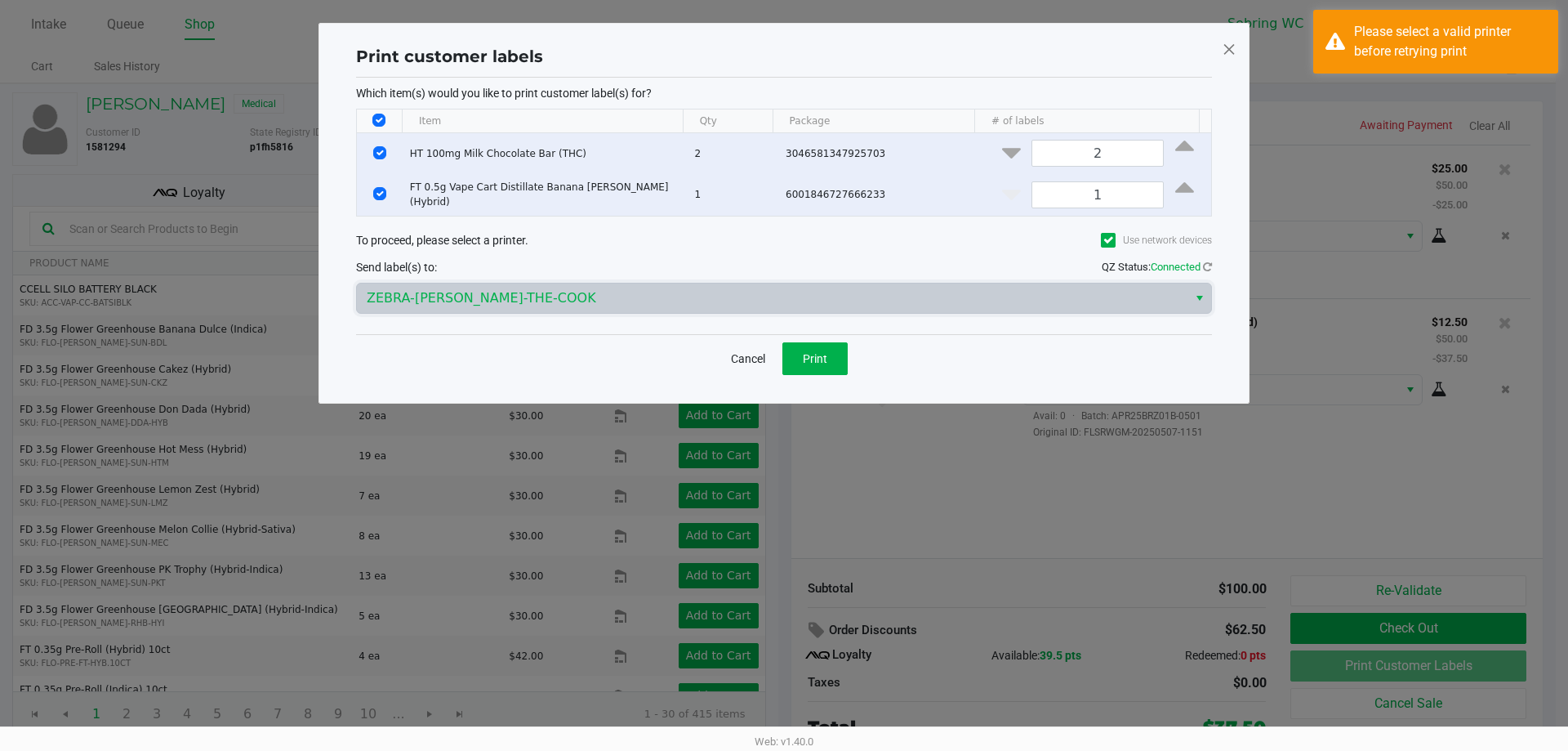
click at [638, 364] on div "Cancel Print" at bounding box center [784, 358] width 856 height 48
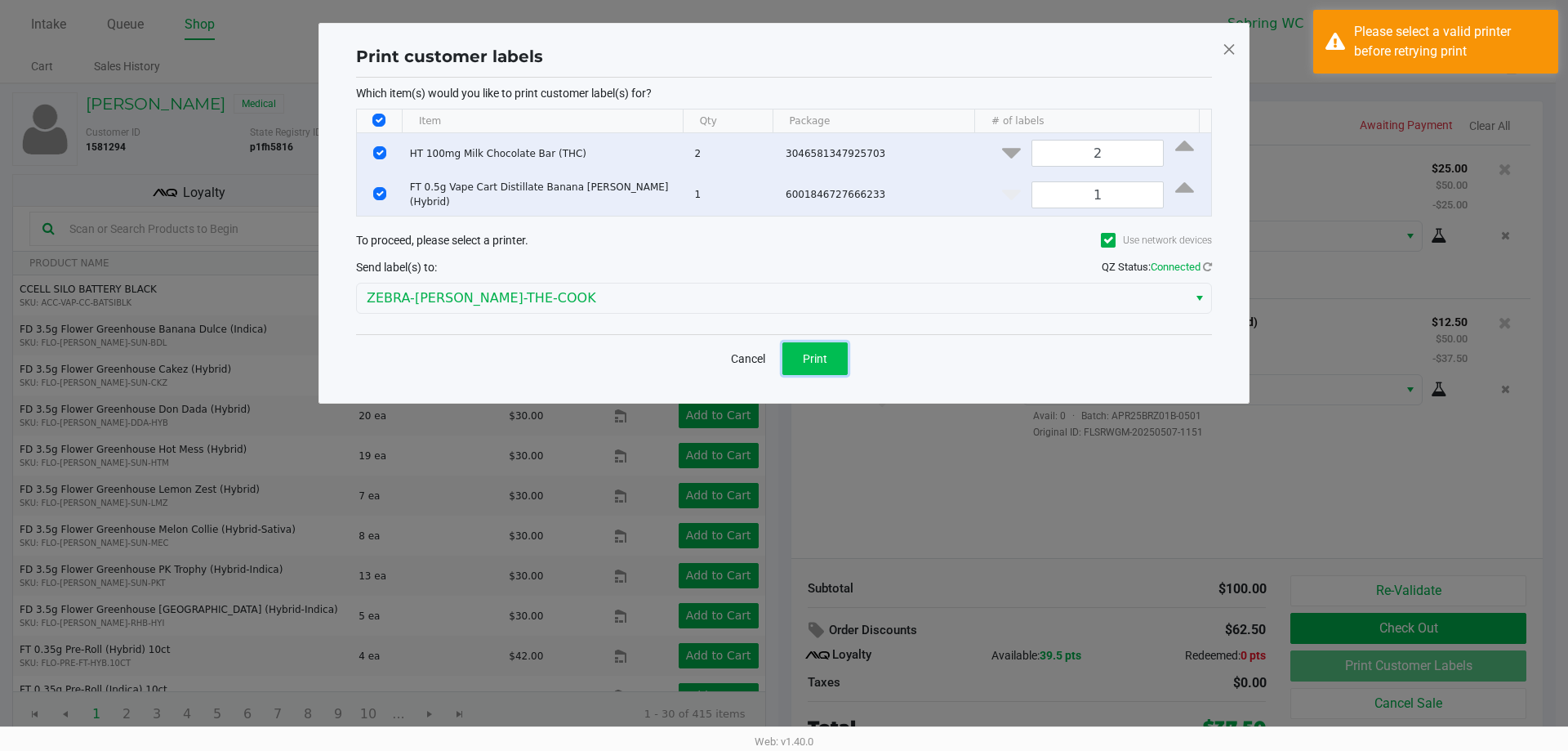
click at [834, 370] on button "Print" at bounding box center [815, 358] width 65 height 33
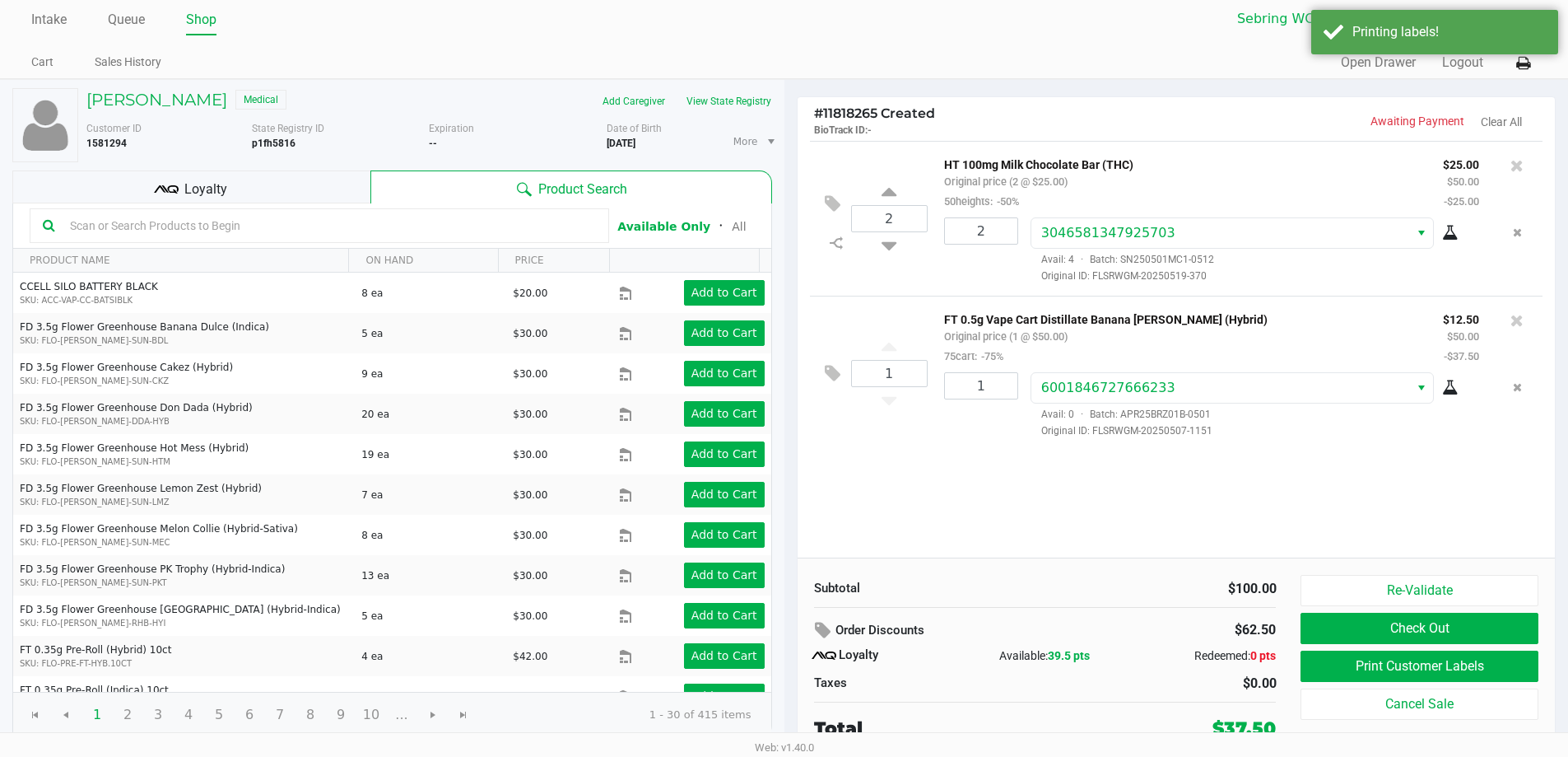
scroll to position [7, 0]
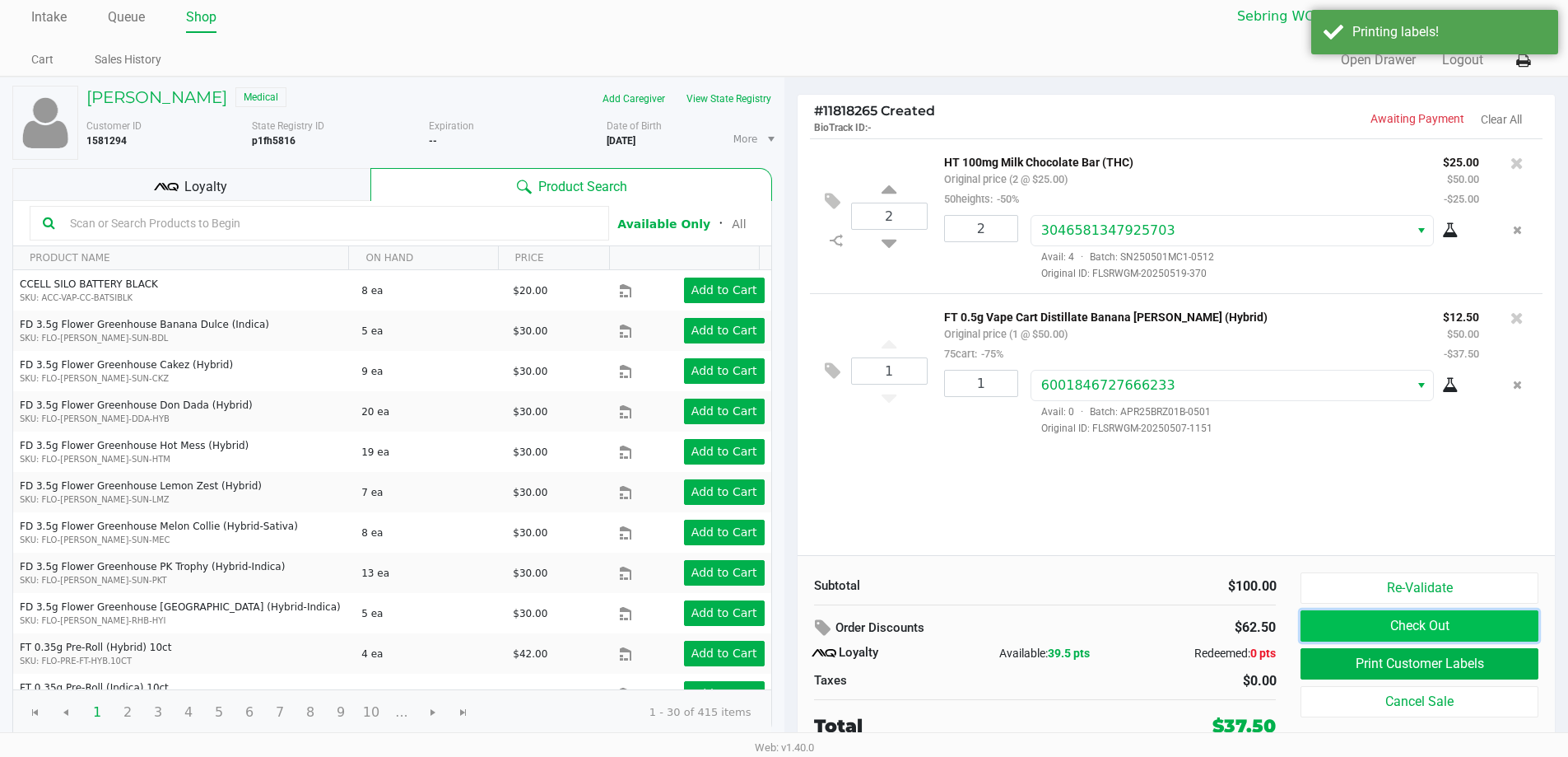
click at [1330, 622] on button "Check Out" at bounding box center [1419, 626] width 237 height 31
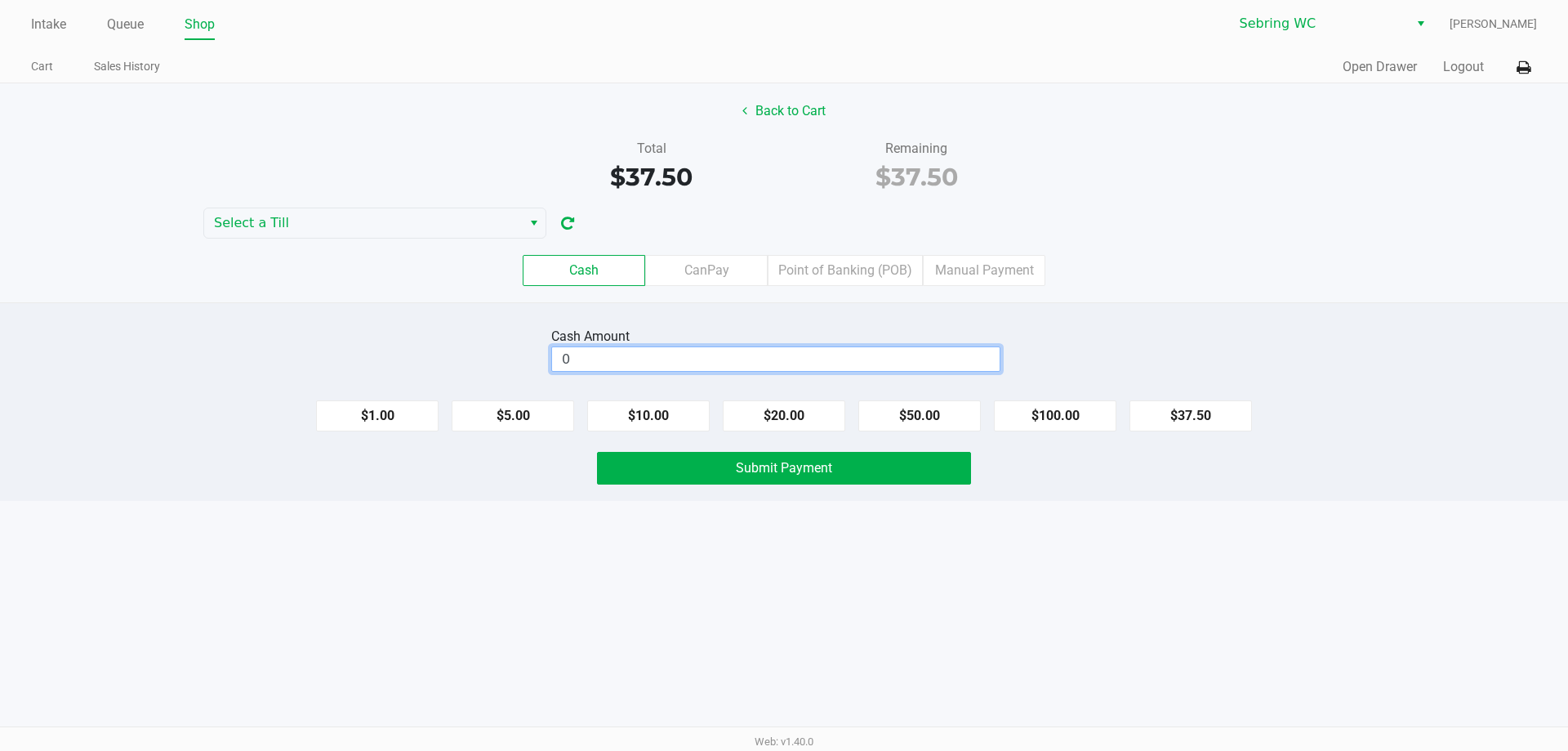
click at [890, 362] on input "0" at bounding box center [776, 359] width 448 height 24
type input "3"
type input "$40.00"
click at [873, 635] on div "Intake Queue Shop [PERSON_NAME] [PERSON_NAME] Cart Sales History Quick Sale Ope…" at bounding box center [784, 375] width 1568 height 751
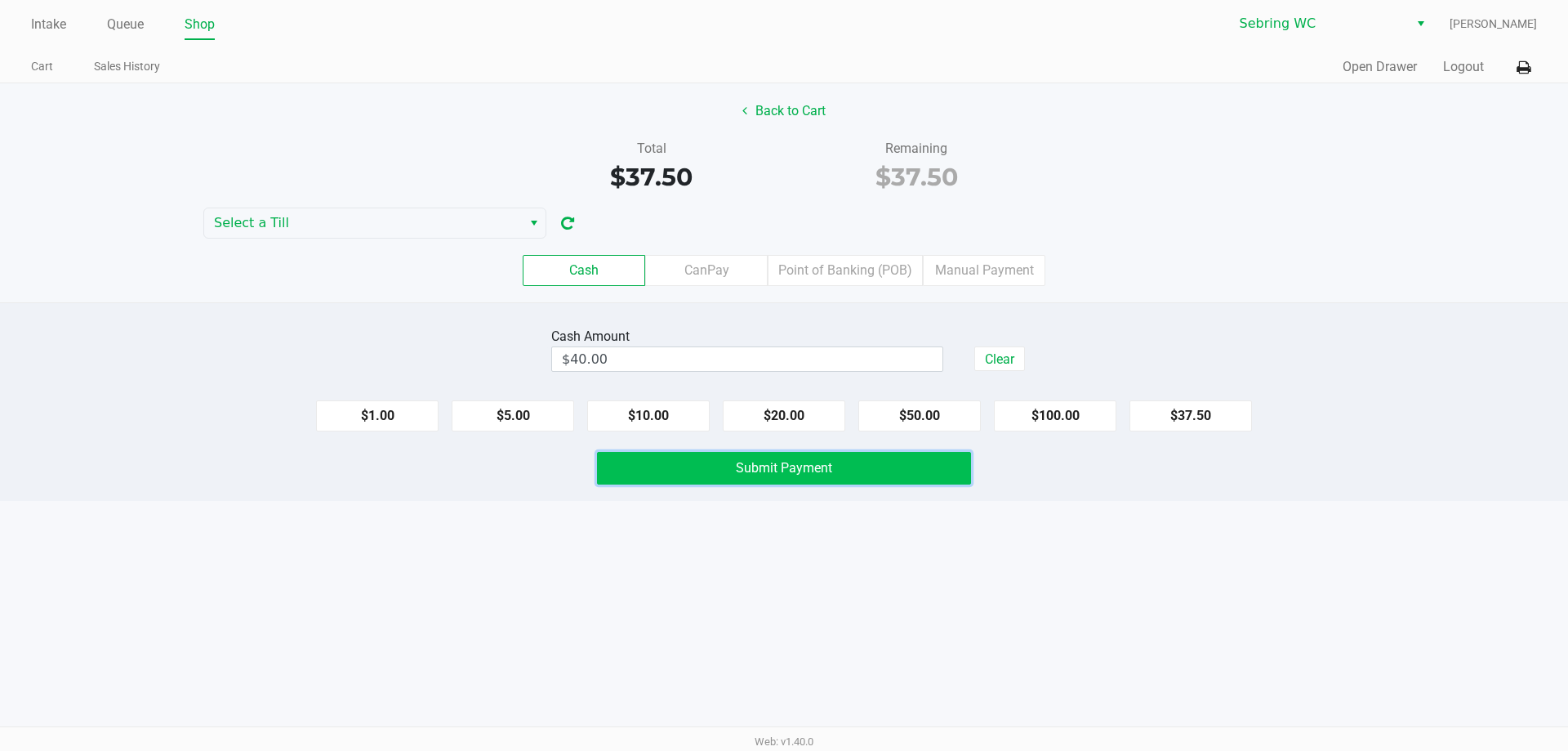
click at [852, 472] on button "Submit Payment" at bounding box center [784, 468] width 374 height 33
click at [834, 527] on div "Intake Queue Shop [PERSON_NAME] [PERSON_NAME] Cart Sales History Quick Sale Ope…" at bounding box center [784, 375] width 1568 height 751
click at [787, 459] on button "Submit Payment" at bounding box center [784, 468] width 374 height 33
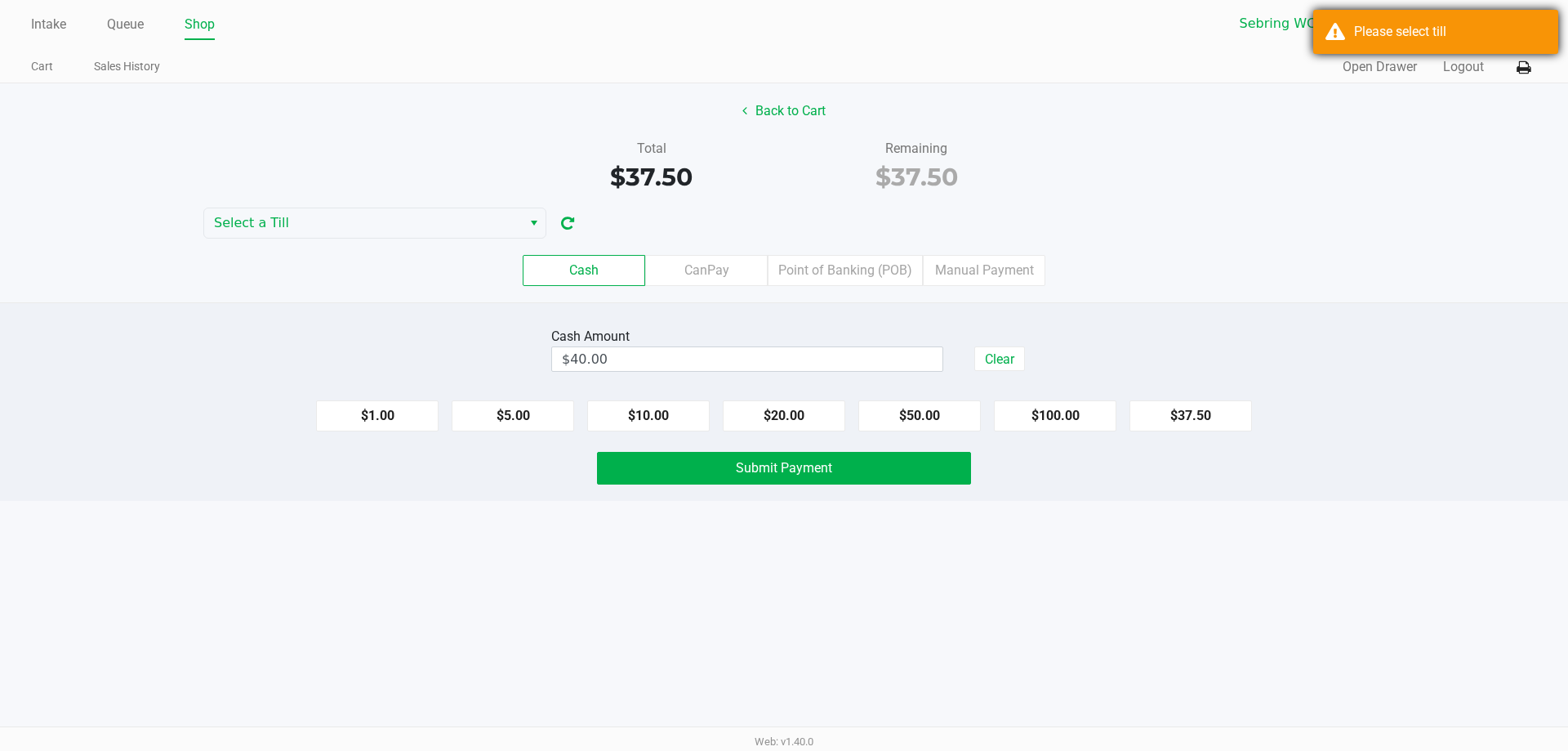
drag, startPoint x: 1393, startPoint y: 35, endPoint x: 1373, endPoint y: 35, distance: 20.0
click at [1386, 35] on div "Please select till" at bounding box center [1450, 32] width 192 height 20
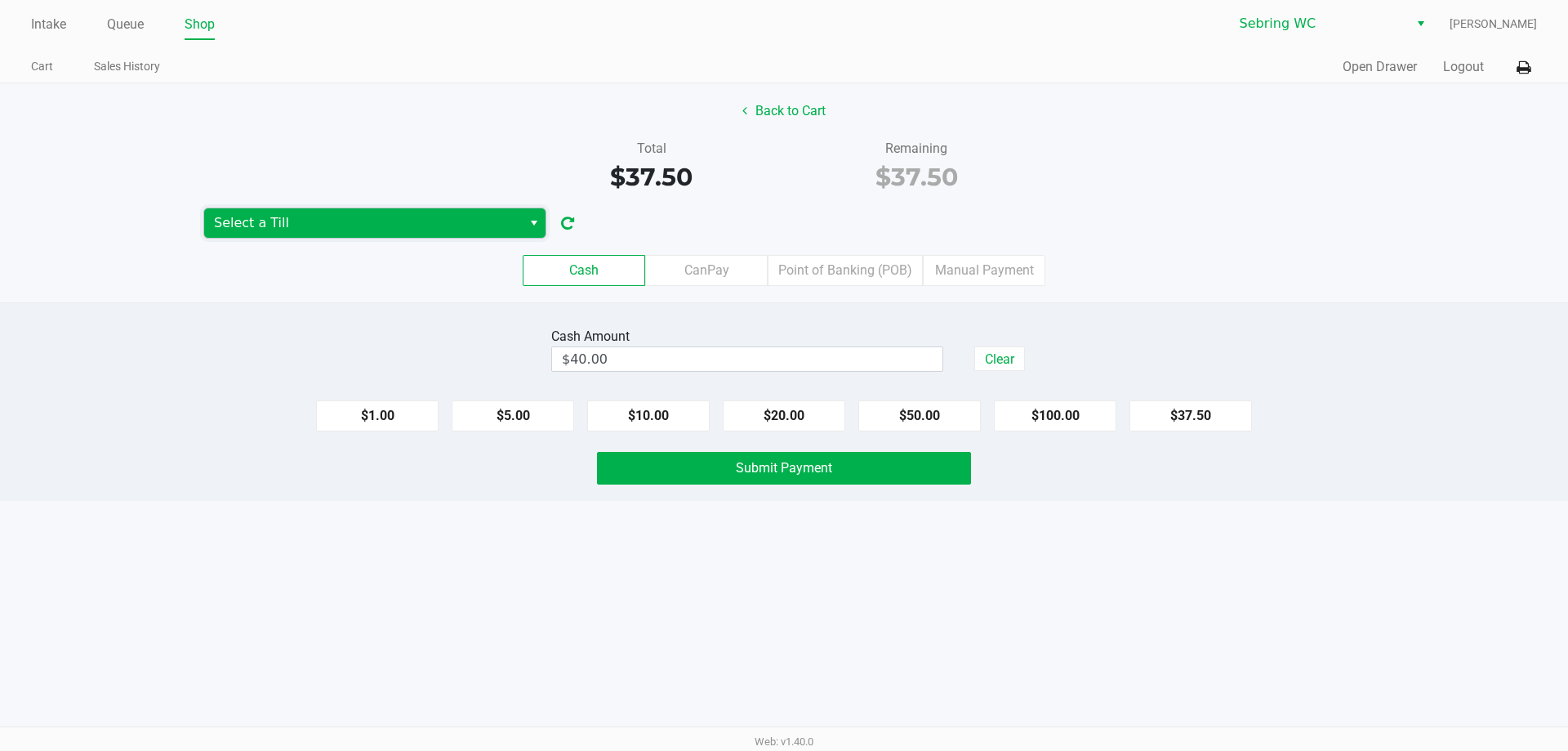
click at [385, 222] on span "Select a Till" at bounding box center [362, 223] width 298 height 20
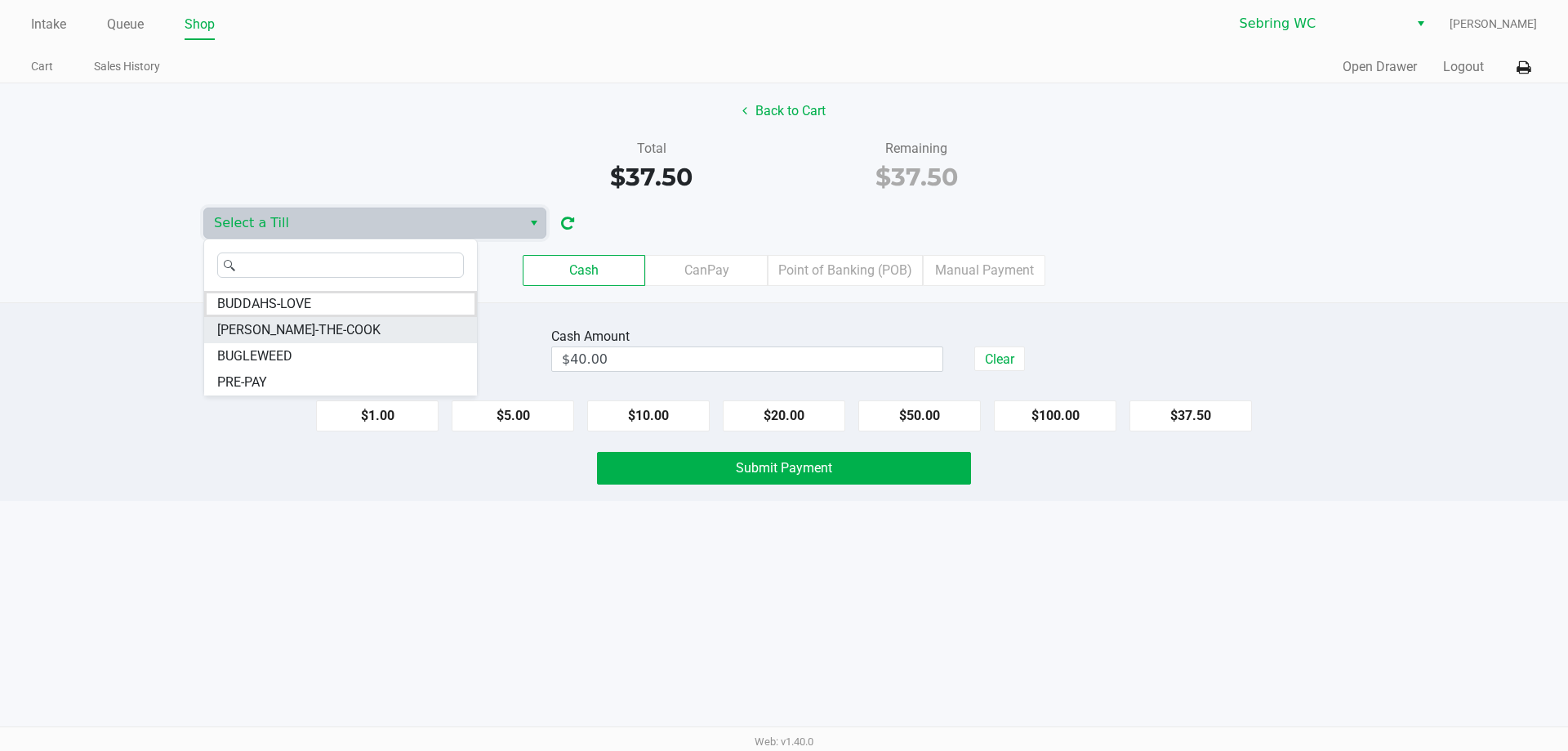
click at [280, 327] on span "[PERSON_NAME]-THE-COOK" at bounding box center [298, 331] width 163 height 20
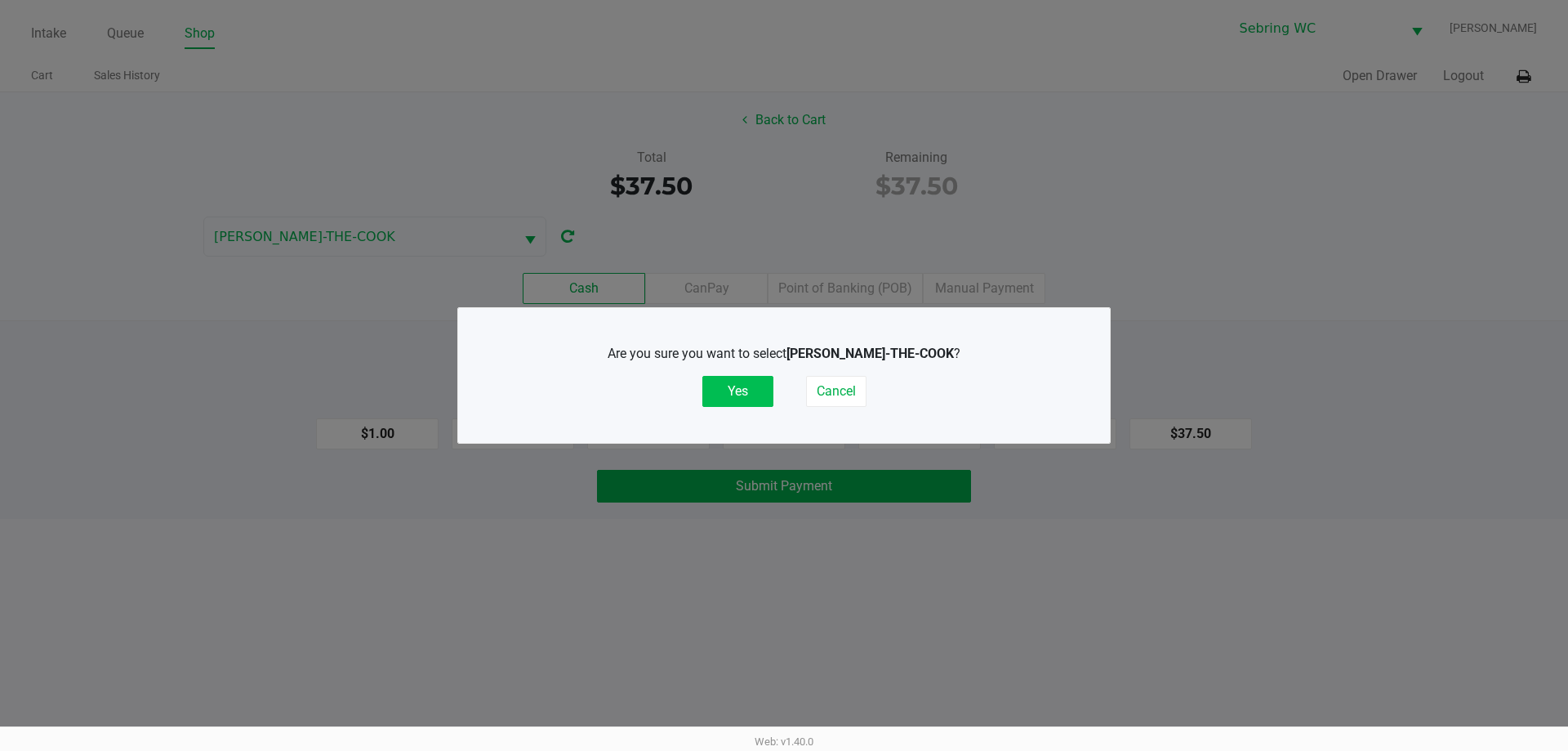
click at [720, 387] on button "Yes" at bounding box center [738, 391] width 71 height 31
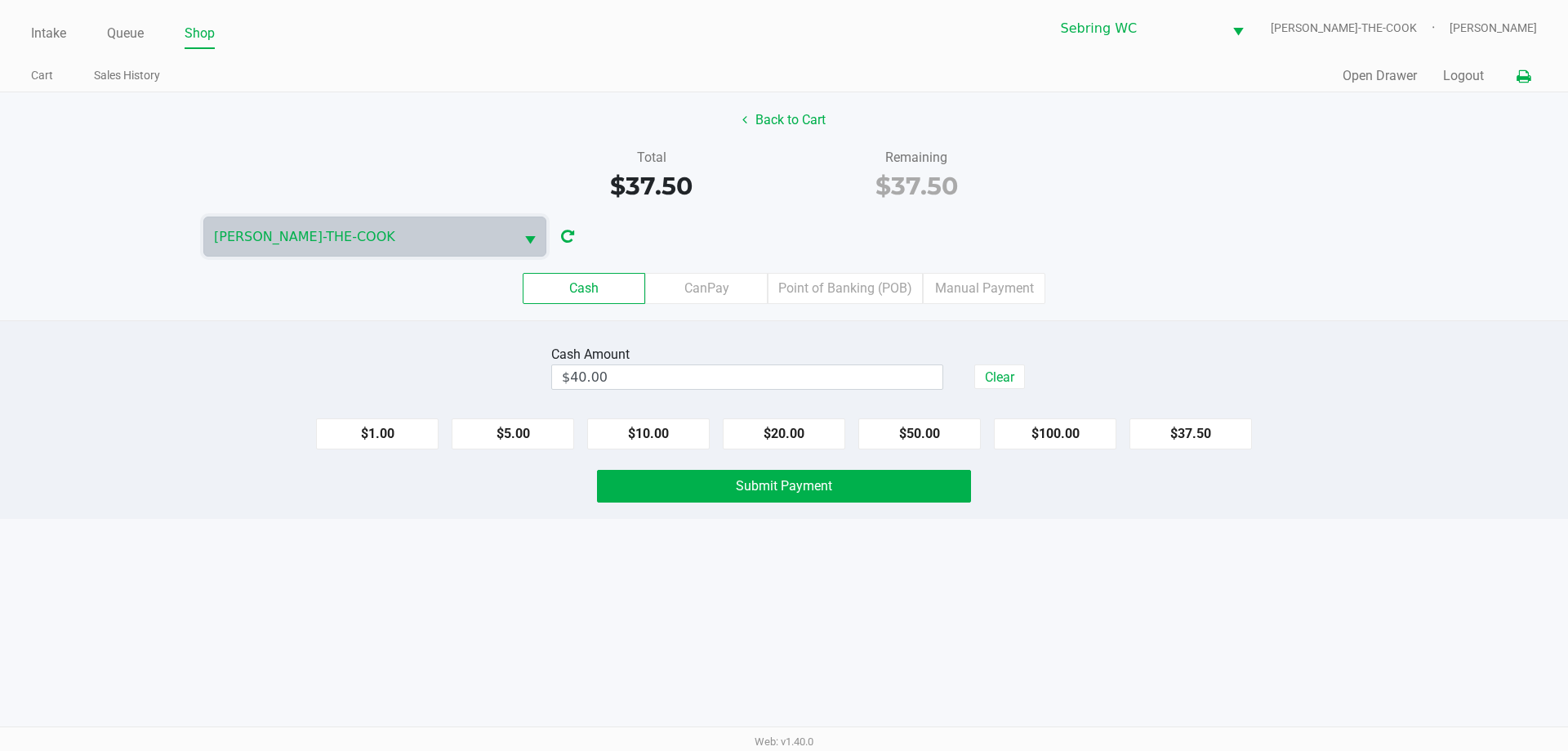
click at [1529, 75] on icon at bounding box center [1523, 77] width 14 height 12
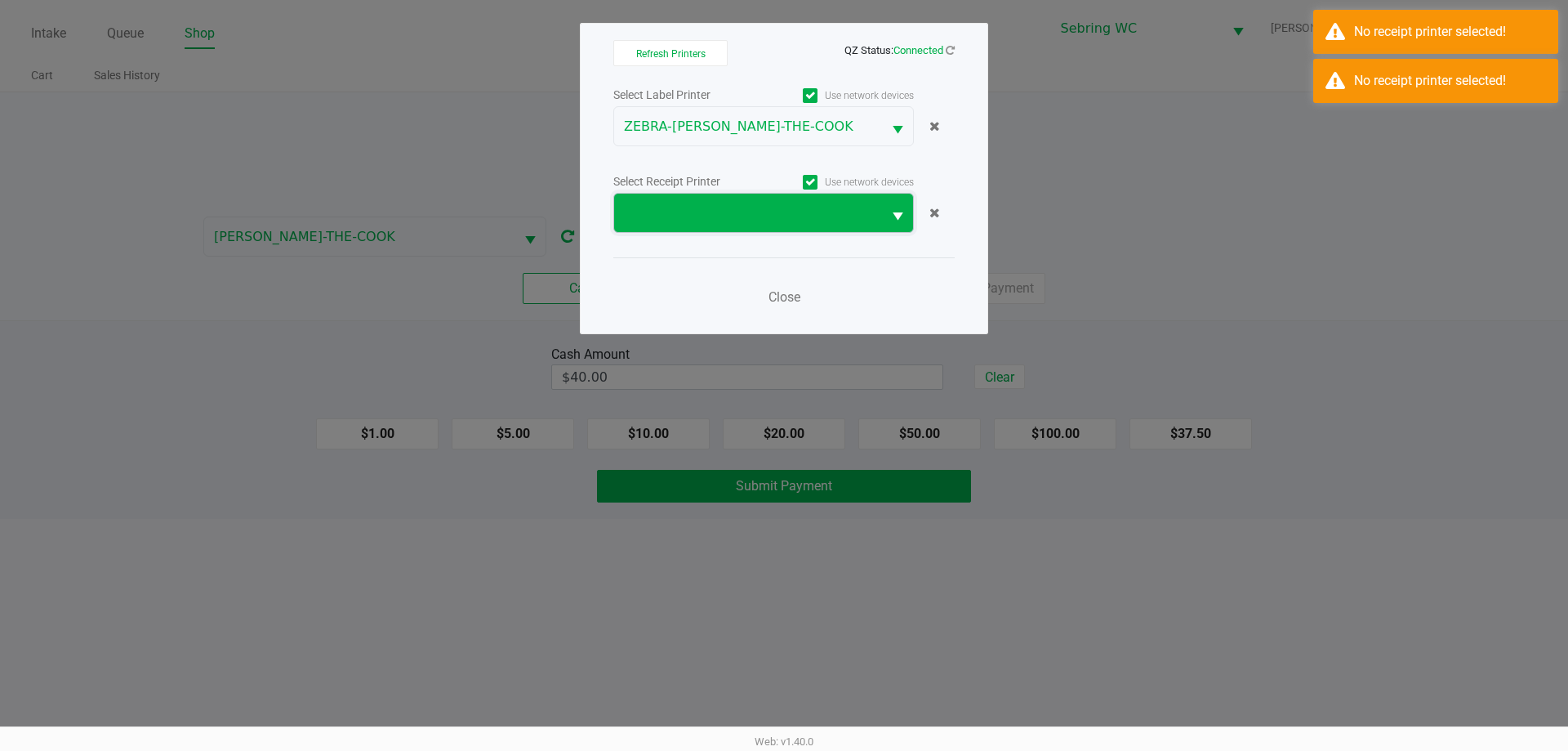
drag, startPoint x: 751, startPoint y: 225, endPoint x: 750, endPoint y: 217, distance: 8.1
click at [750, 224] on span at bounding box center [748, 212] width 268 height 38
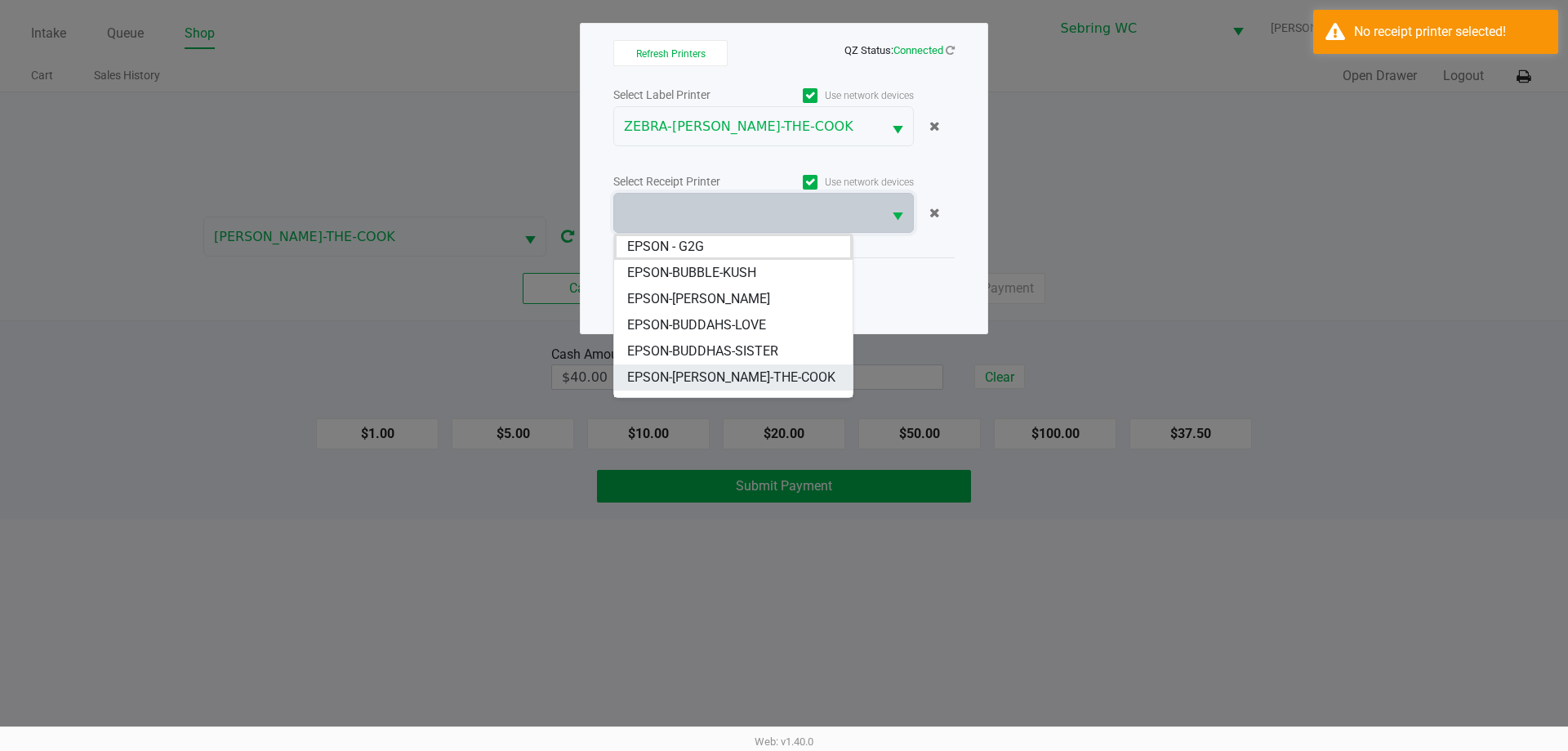
click at [714, 374] on span "EPSON-[PERSON_NAME]-THE-COOK" at bounding box center [731, 378] width 208 height 20
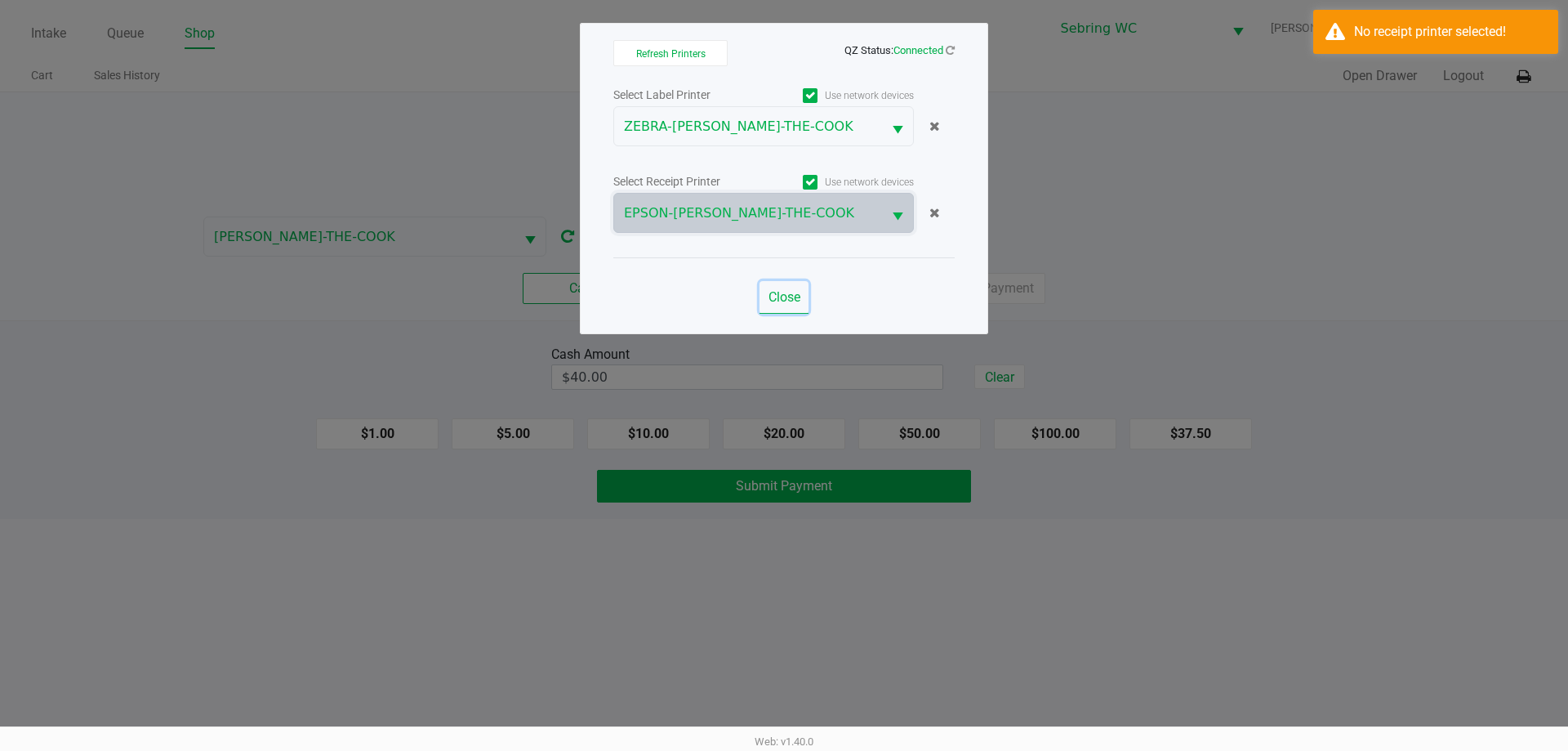
click at [782, 299] on span "Close" at bounding box center [784, 297] width 32 height 15
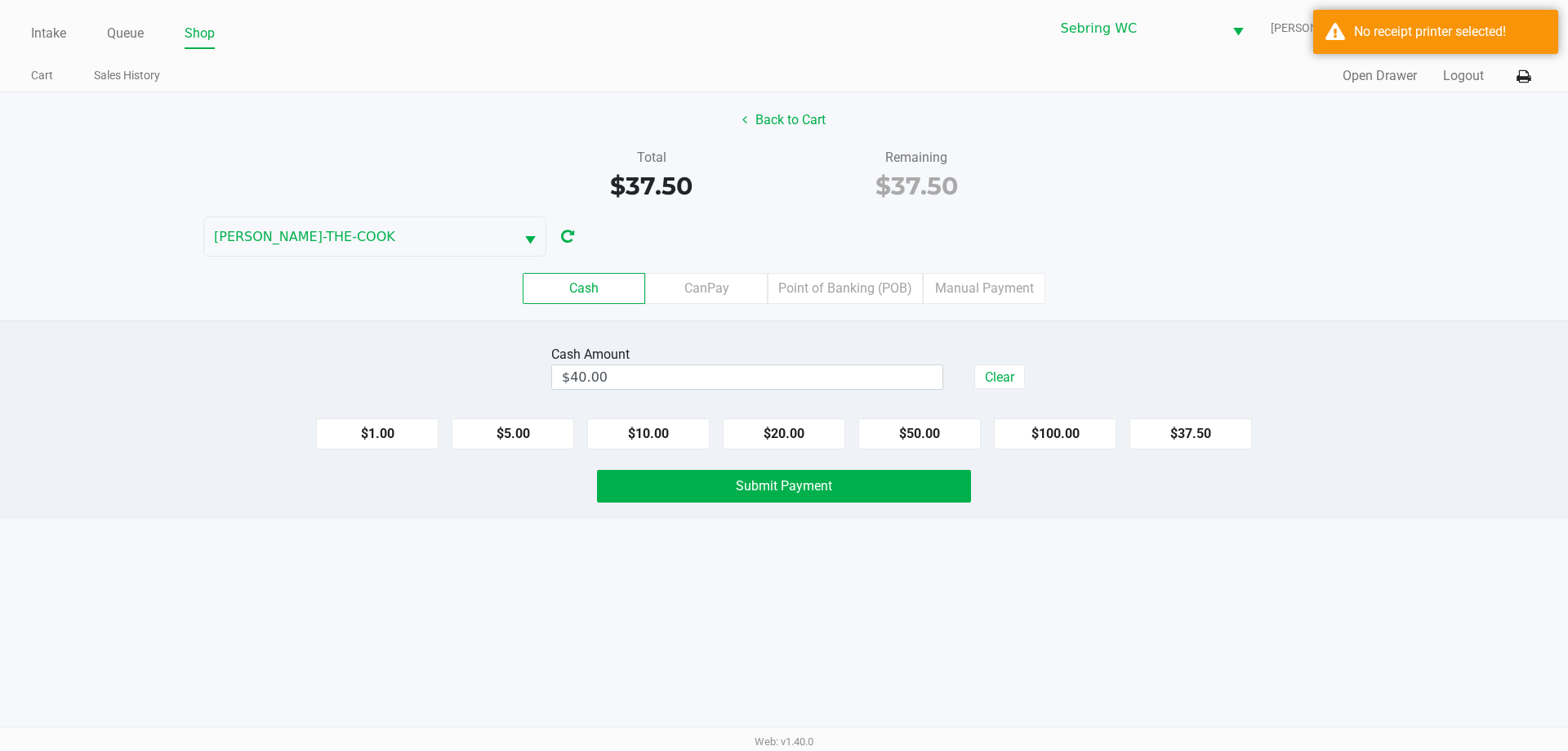
click at [574, 513] on div "Cash Amount $40.00 Clear $1.00 $5.00 $10.00 $20.00 $50.00 $100.00 $37.50 Submit…" at bounding box center [784, 420] width 1568 height 199
click at [665, 483] on button "Submit Payment" at bounding box center [784, 486] width 374 height 33
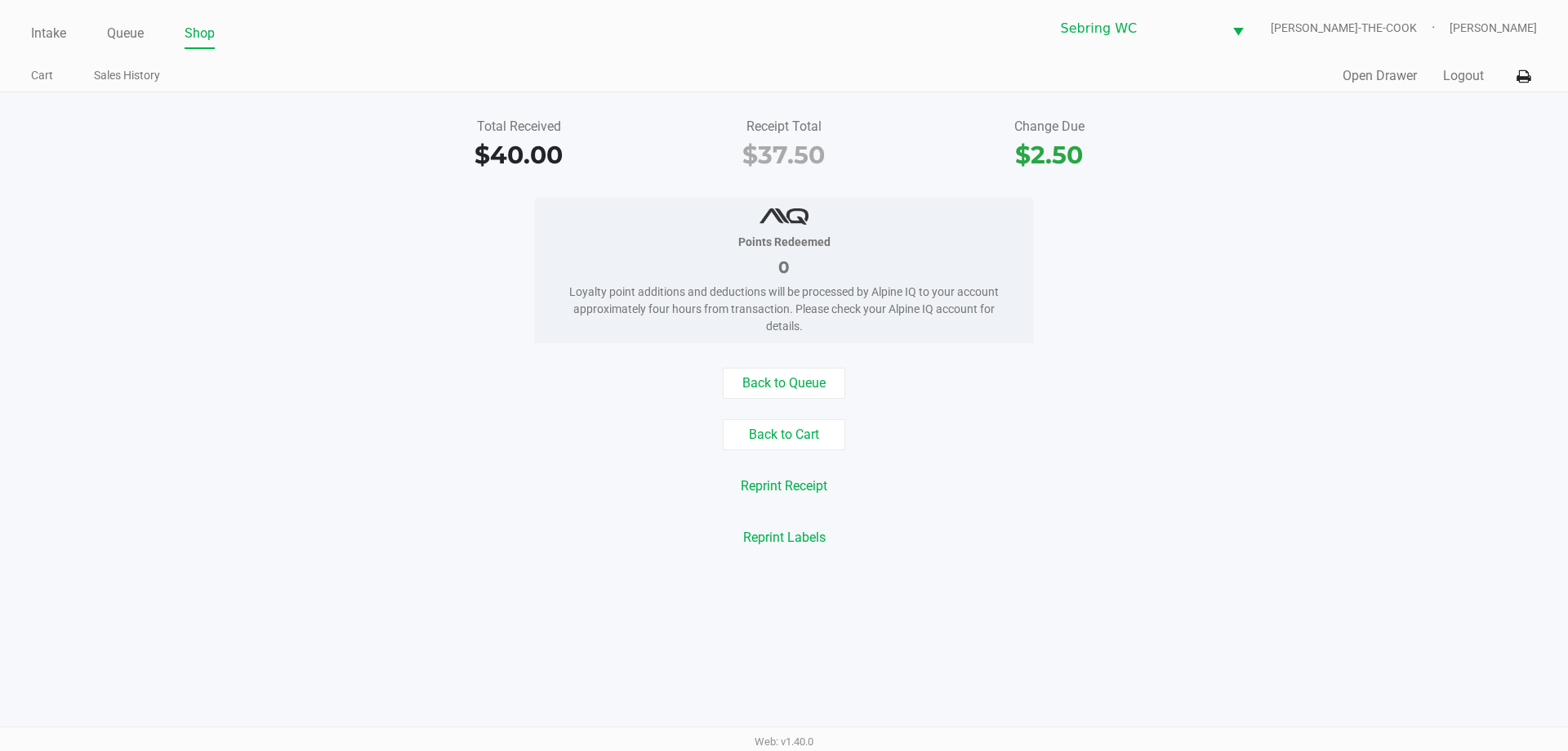
click at [630, 507] on div "Back to Queue Back to Cart Reprint Receipt Reprint Labels" at bounding box center [784, 461] width 1593 height 185
click at [44, 35] on link "Intake" at bounding box center [48, 34] width 35 height 23
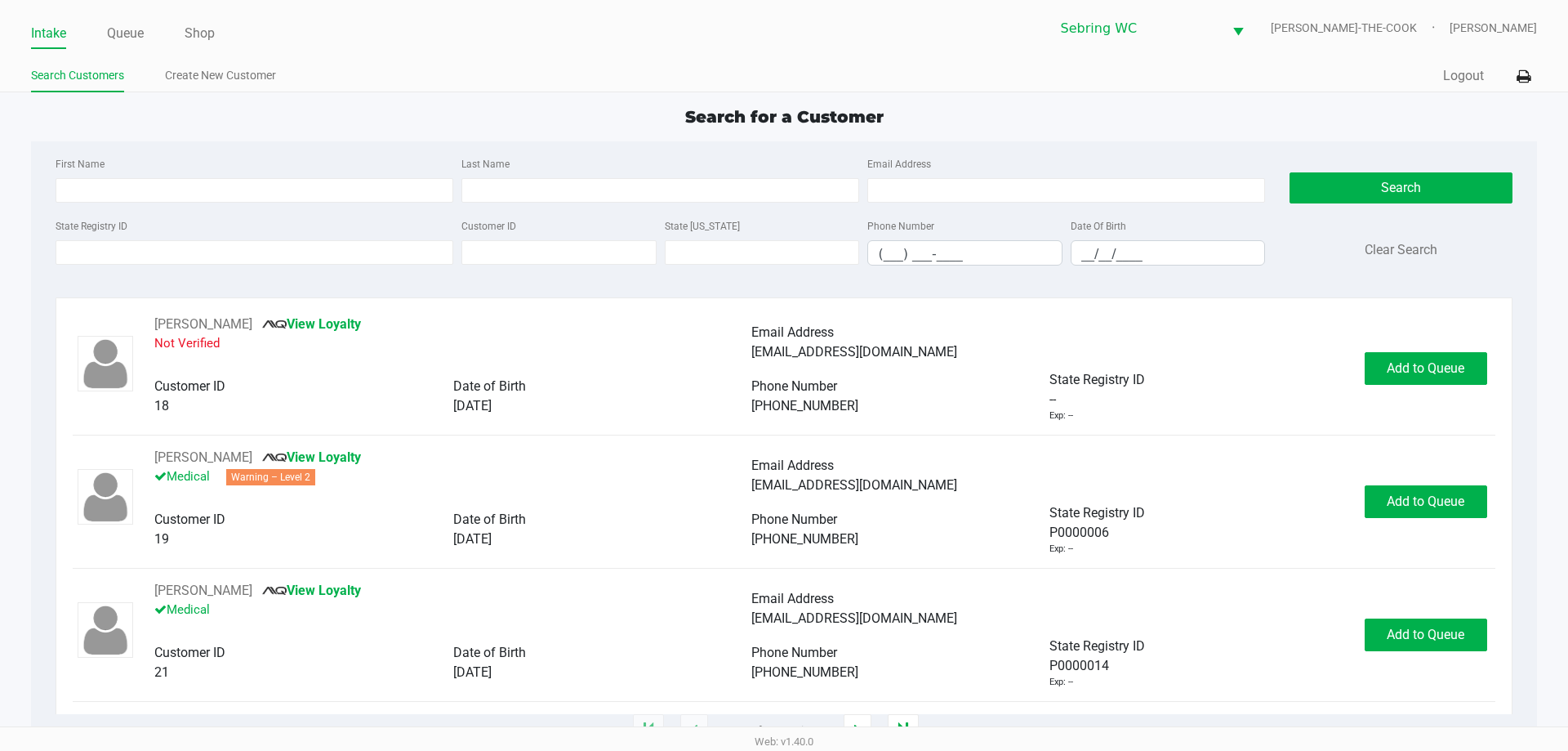
click at [345, 127] on div "Search for a Customer" at bounding box center [784, 117] width 1530 height 25
